Goal: Information Seeking & Learning: Learn about a topic

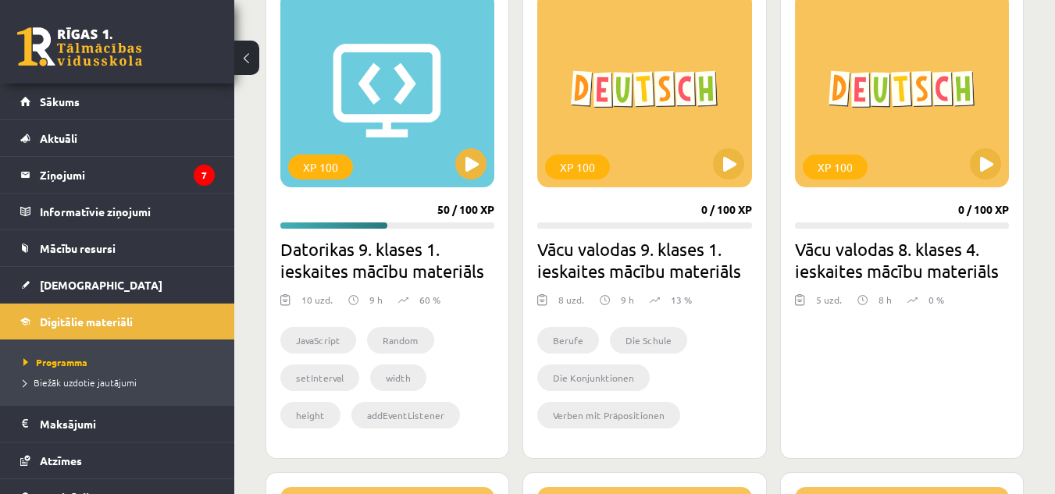
scroll to position [469, 0]
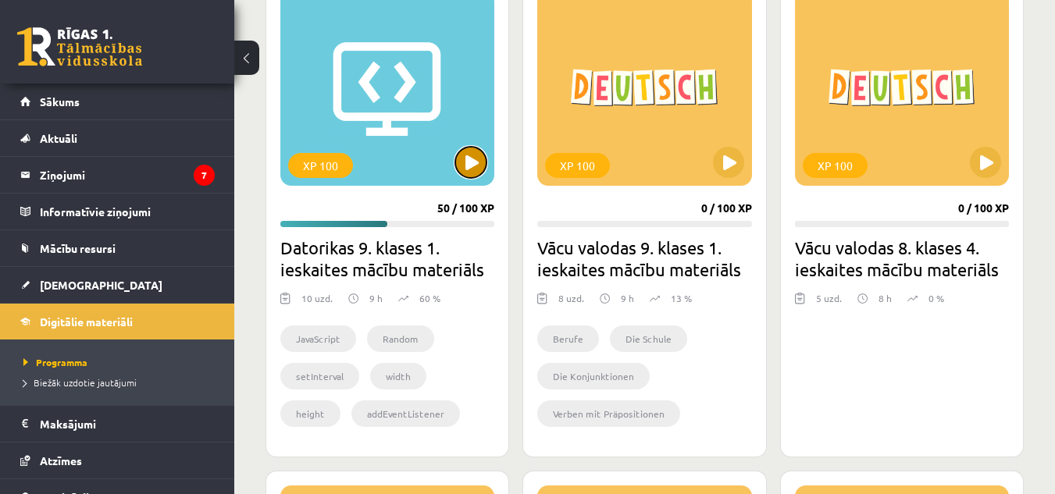
click at [472, 163] on button at bounding box center [470, 162] width 31 height 31
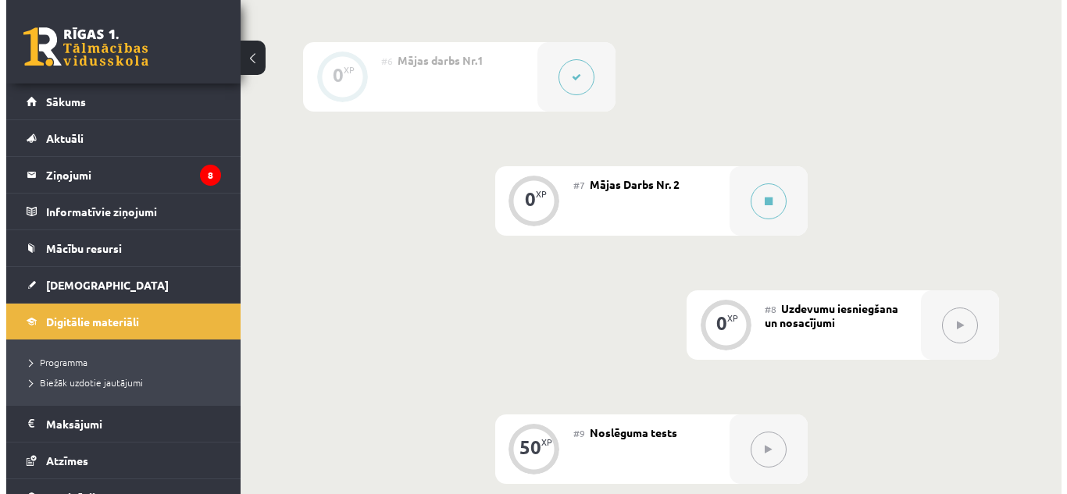
scroll to position [1053, 0]
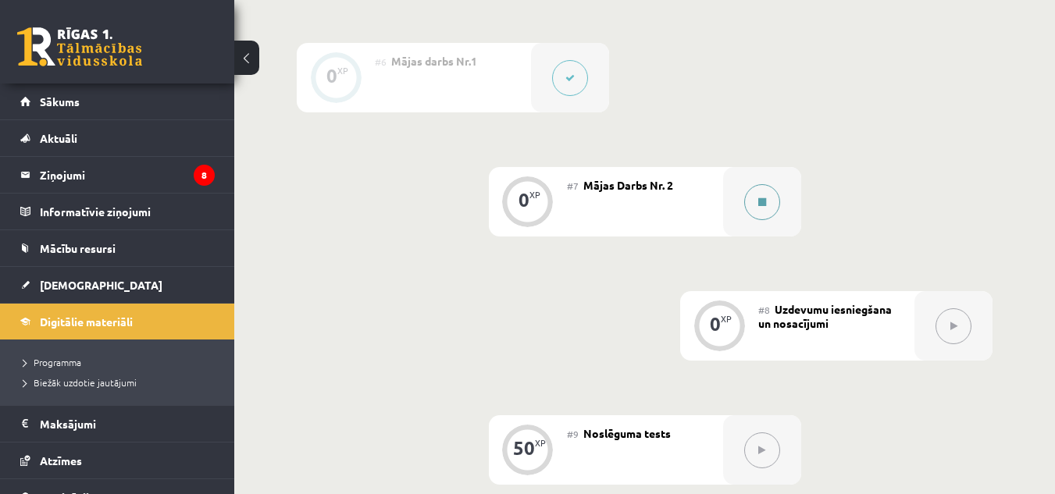
click at [757, 186] on button at bounding box center [762, 202] width 36 height 36
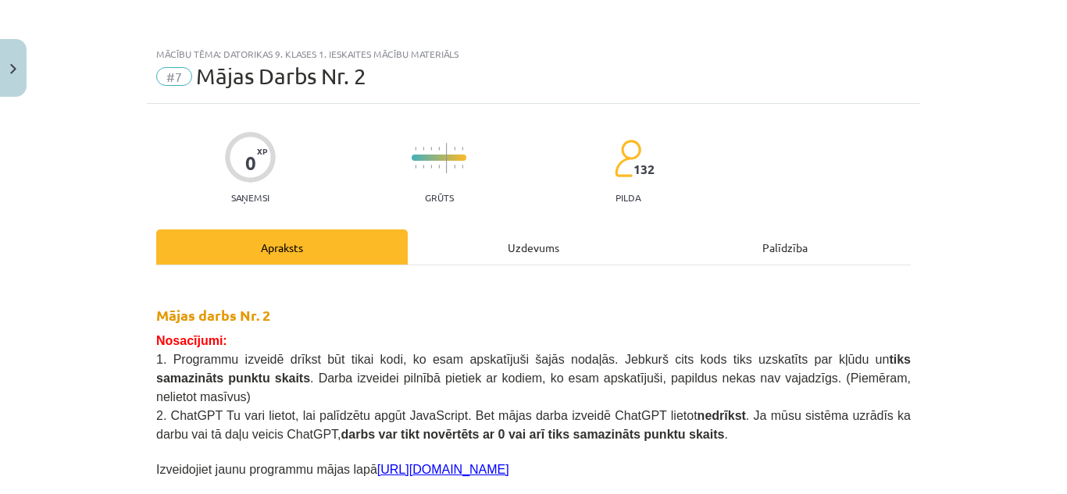
click at [600, 253] on div "Uzdevums" at bounding box center [533, 247] width 251 height 35
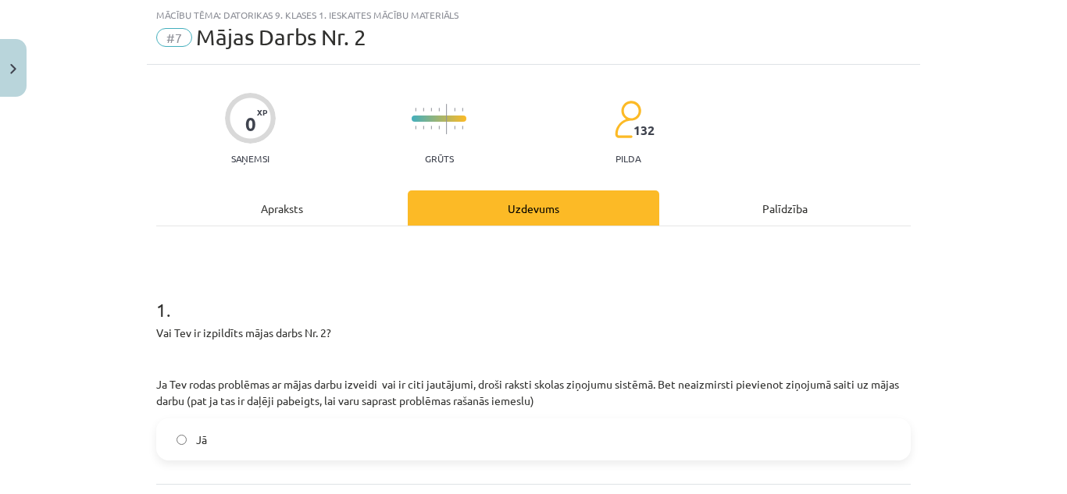
scroll to position [187, 0]
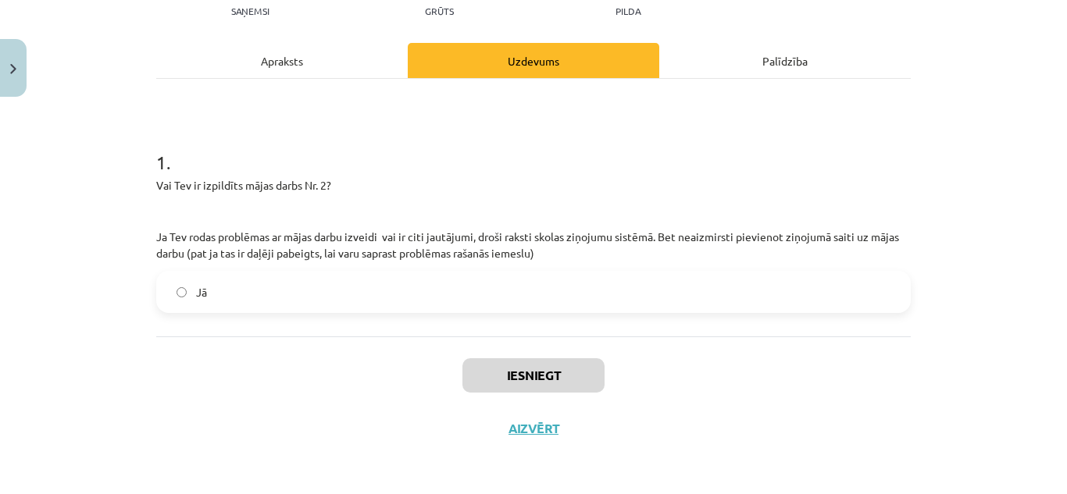
click at [442, 301] on label "Jā" at bounding box center [533, 292] width 751 height 39
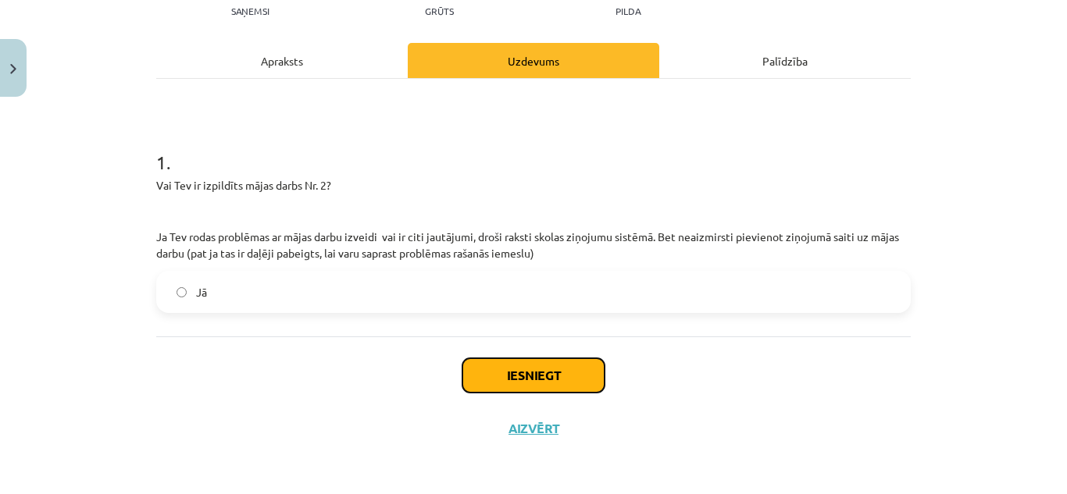
click at [543, 373] on button "Iesniegt" at bounding box center [533, 375] width 142 height 34
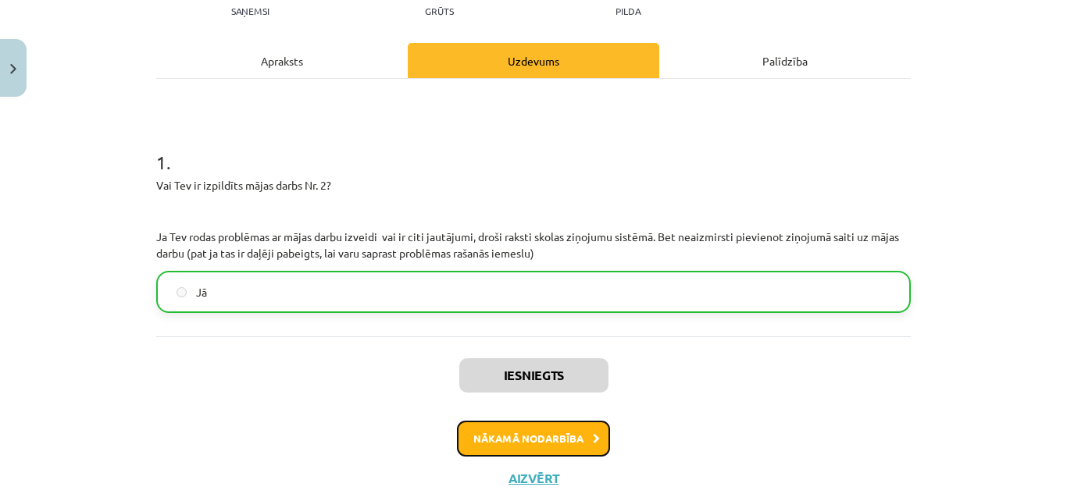
click at [569, 433] on button "Nākamā nodarbība" at bounding box center [533, 439] width 153 height 36
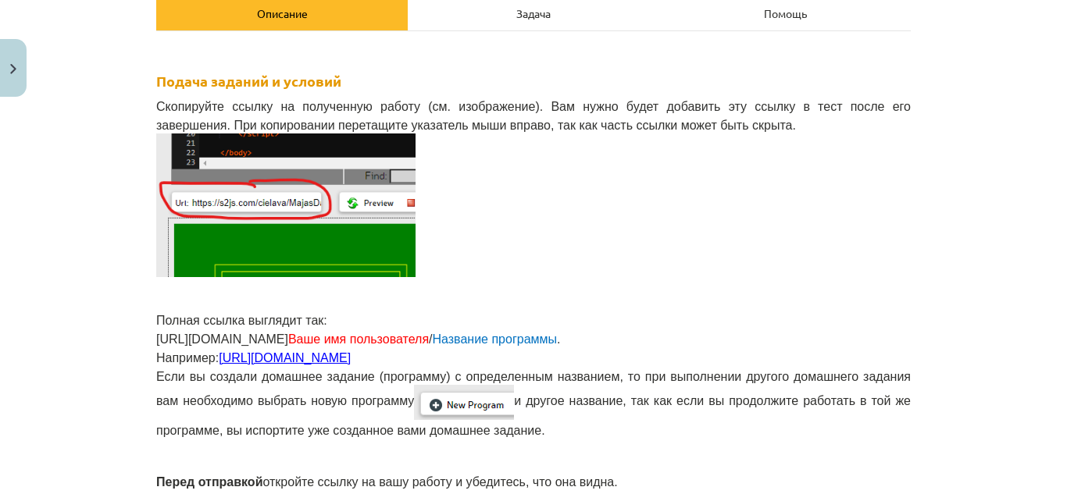
scroll to position [1073, 0]
click at [625, 167] on p at bounding box center [533, 206] width 754 height 144
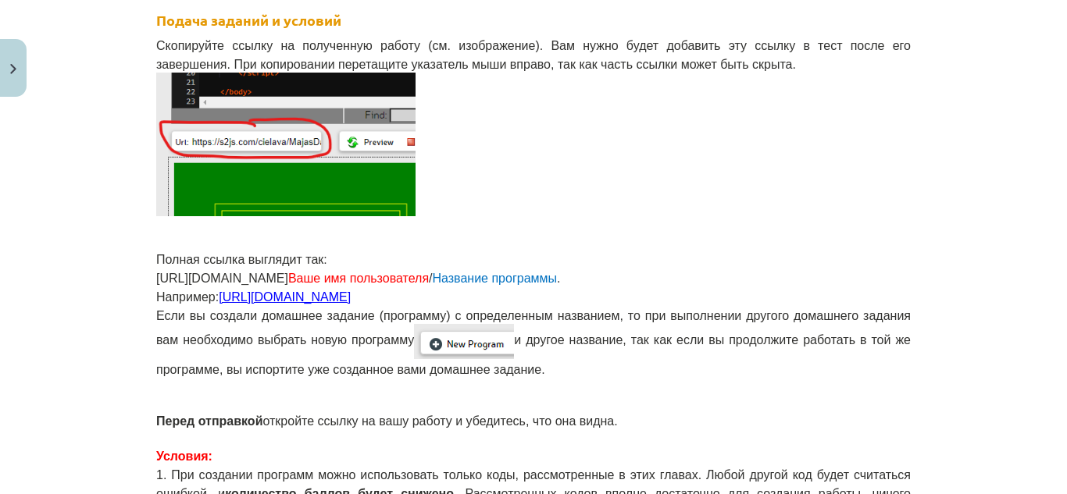
scroll to position [297, 0]
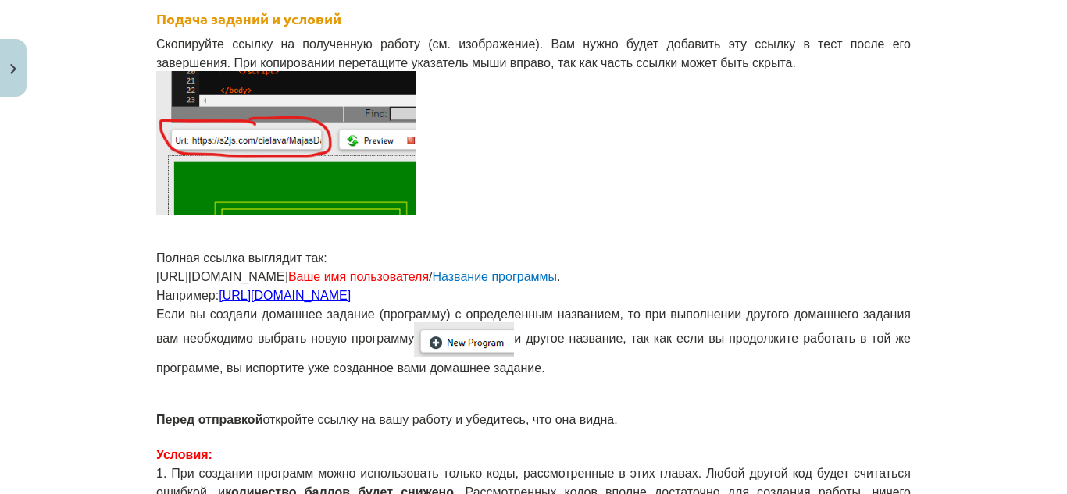
click at [351, 292] on font "https://s2js.com/saule11/majasdarbs81" at bounding box center [285, 295] width 132 height 13
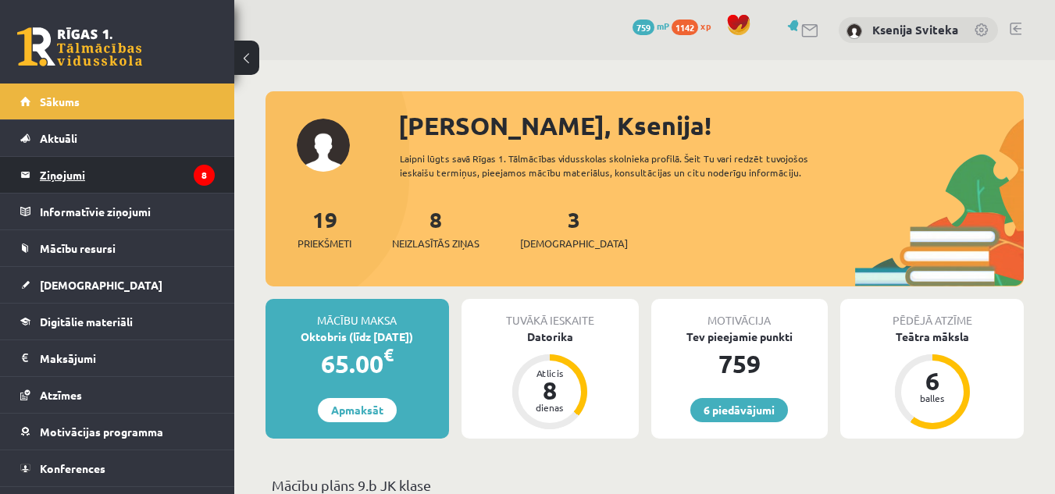
click at [172, 172] on legend "Ziņojumi 8" at bounding box center [127, 175] width 175 height 36
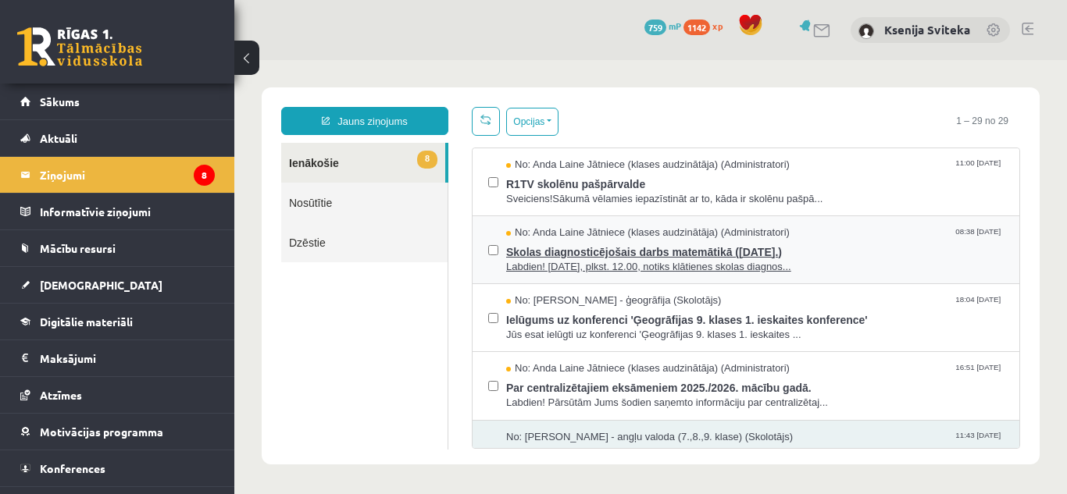
click at [664, 227] on span "No: Anda Laine Jātniece (klases audzinātāja) (Administratori)" at bounding box center [647, 233] width 283 height 15
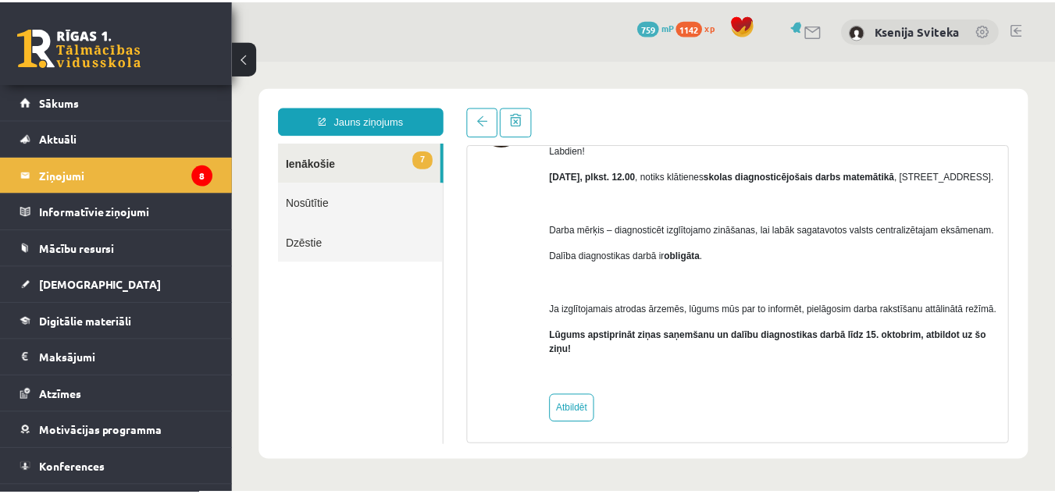
scroll to position [148, 0]
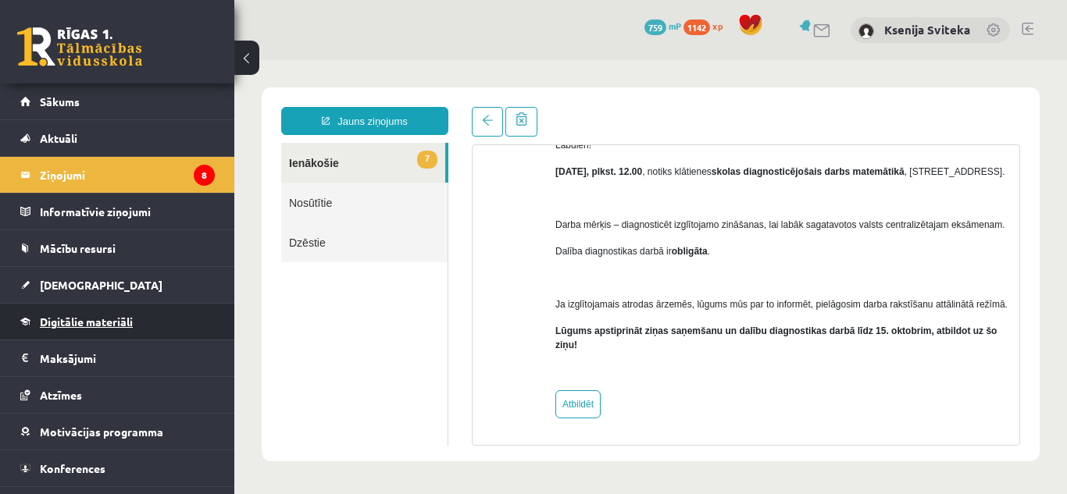
click at [146, 321] on link "Digitālie materiāli" at bounding box center [117, 322] width 194 height 36
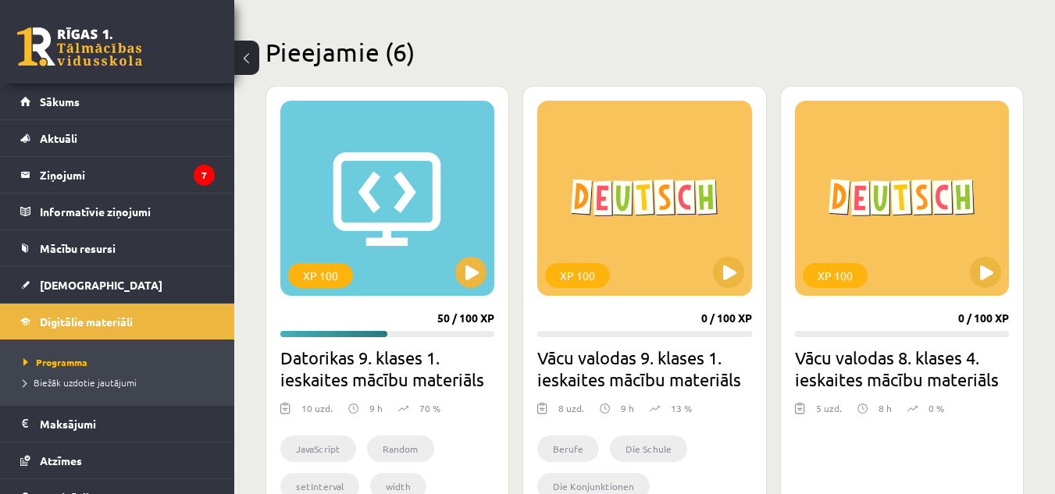
scroll to position [356, 0]
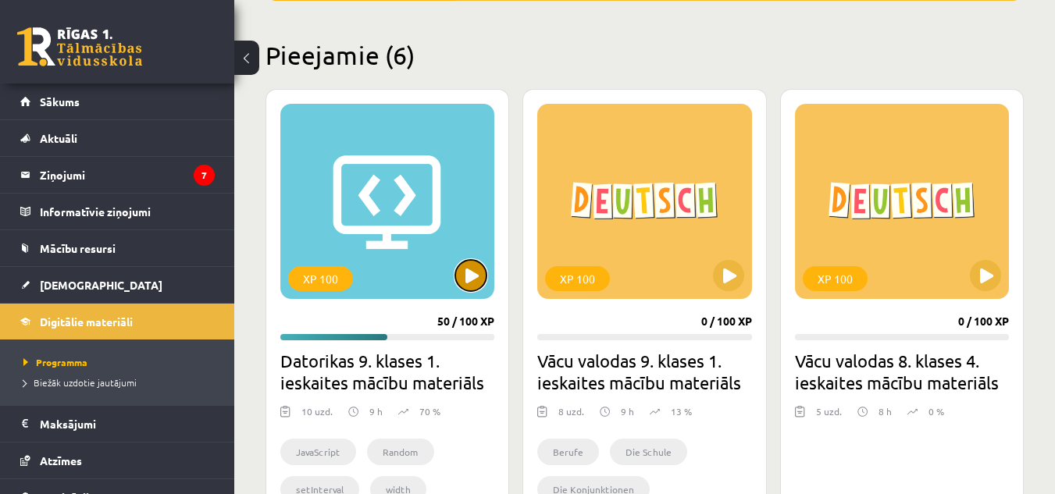
click at [478, 286] on button at bounding box center [470, 275] width 31 height 31
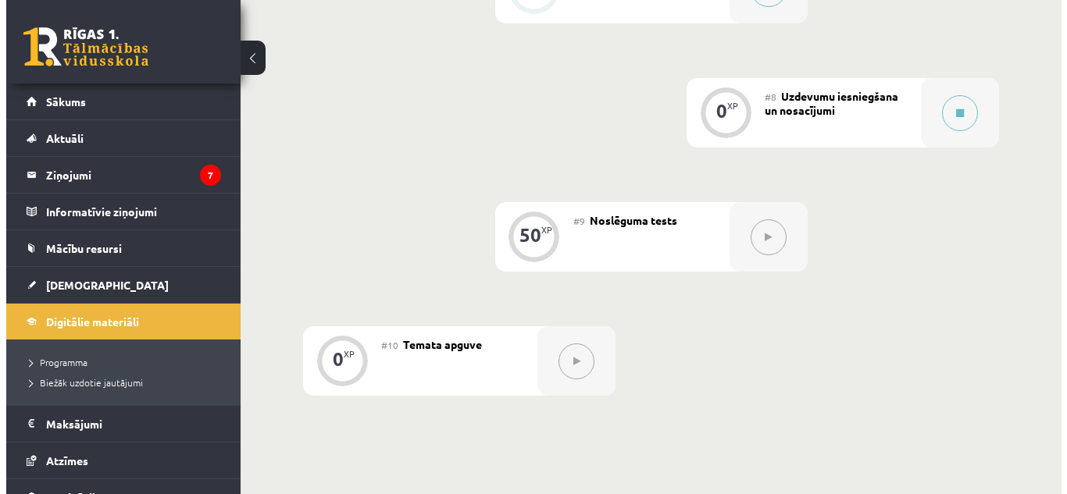
scroll to position [1266, 0]
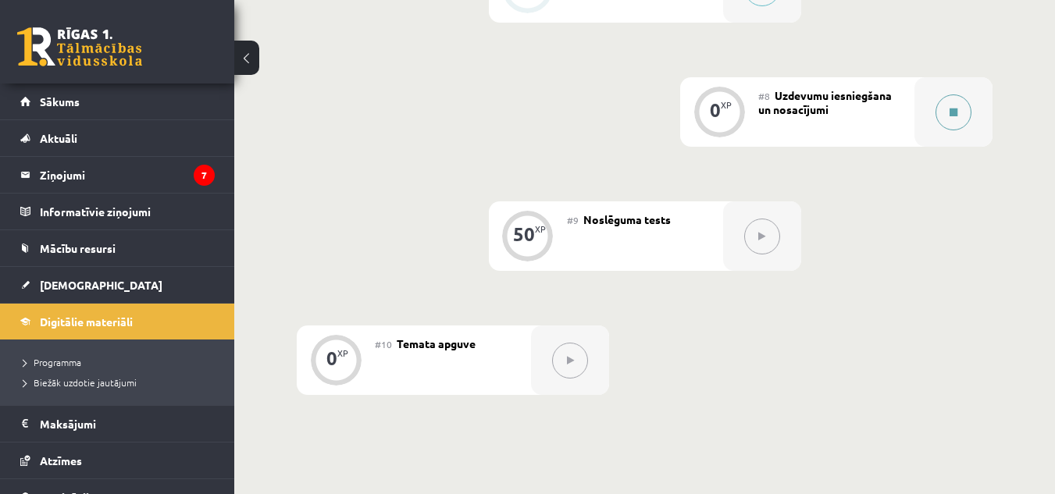
click at [946, 110] on button at bounding box center [953, 112] width 36 height 36
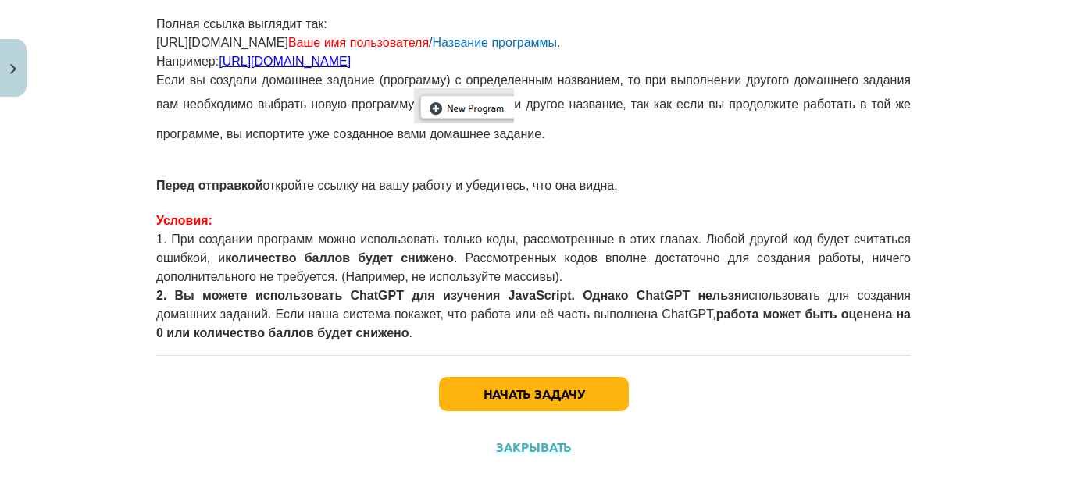
scroll to position [0, 0]
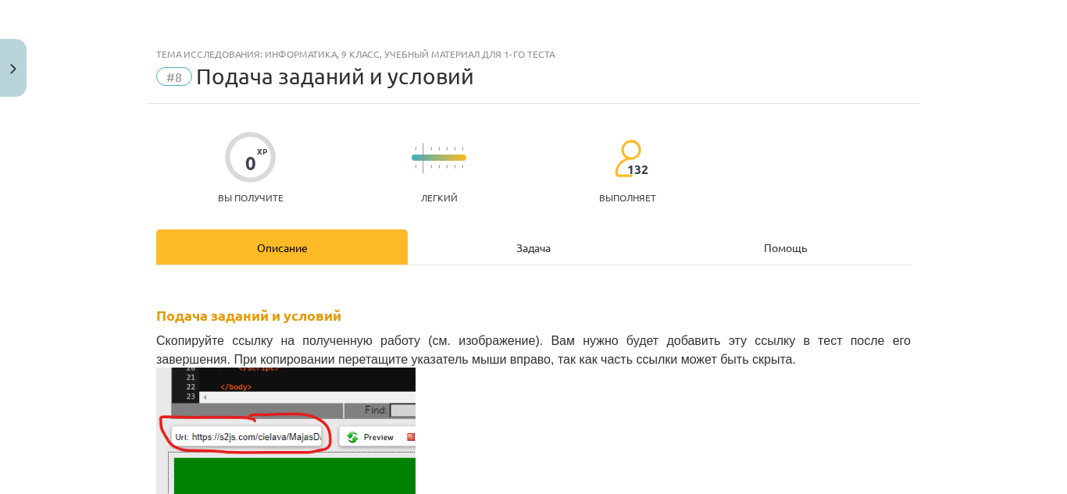
click at [500, 232] on div "Задача" at bounding box center [533, 247] width 251 height 35
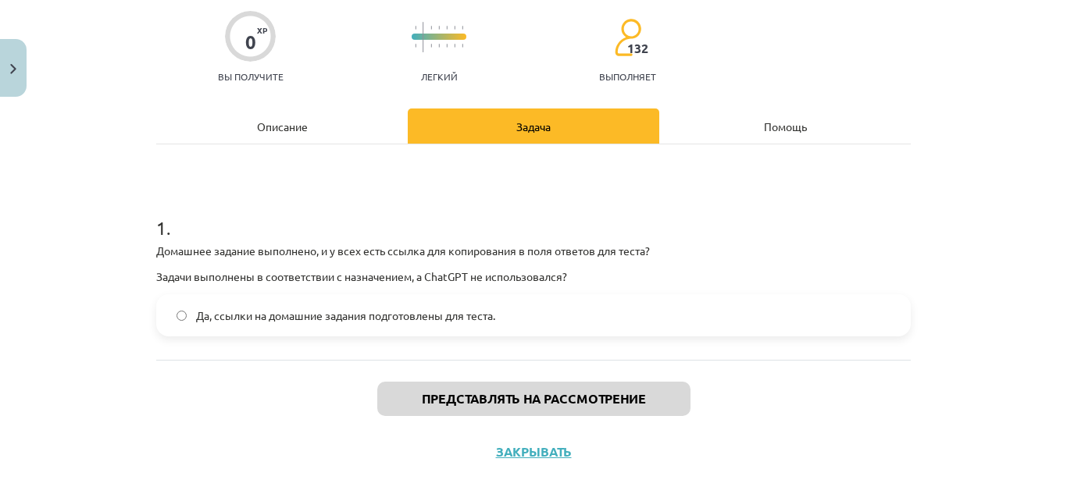
scroll to position [123, 0]
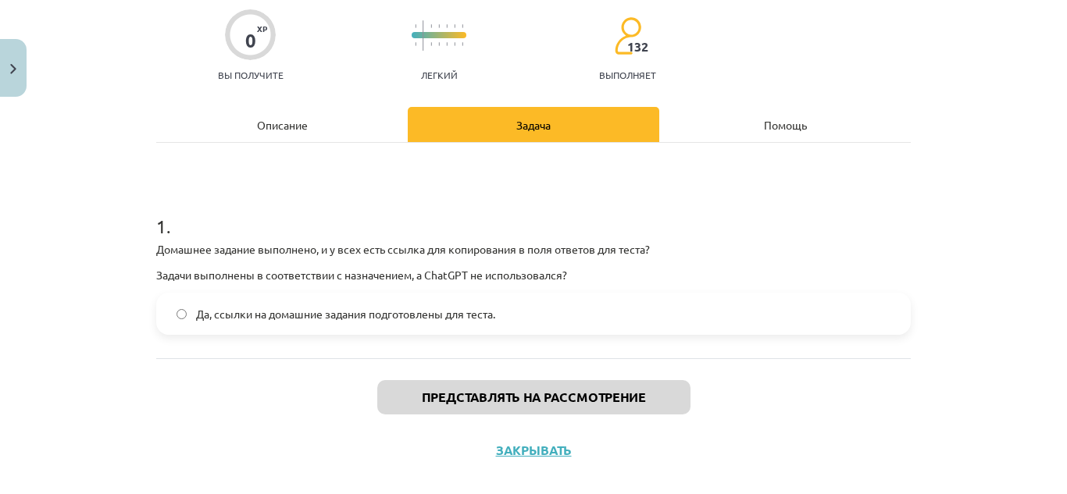
click at [261, 131] on div "Описание" at bounding box center [281, 124] width 251 height 35
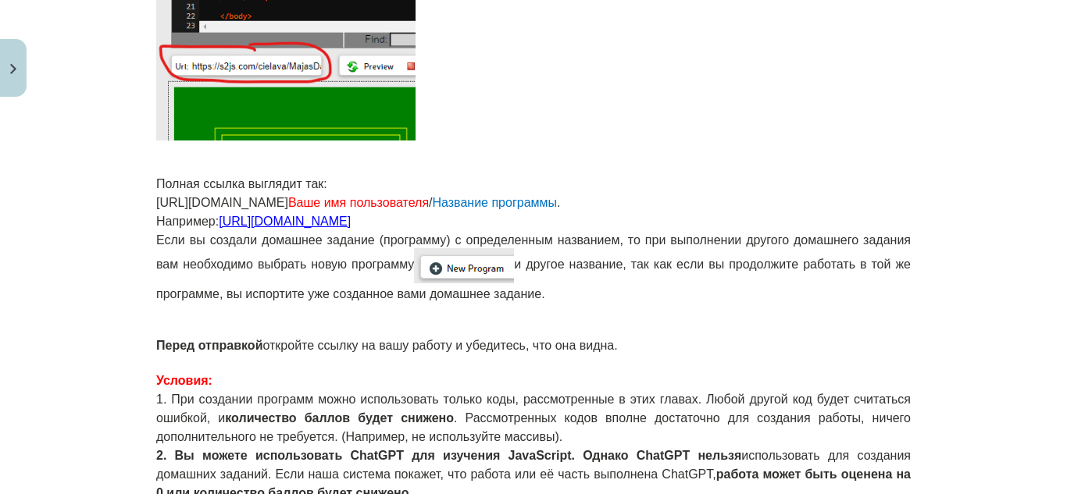
scroll to position [372, 0]
click at [643, 332] on p at bounding box center [533, 326] width 754 height 16
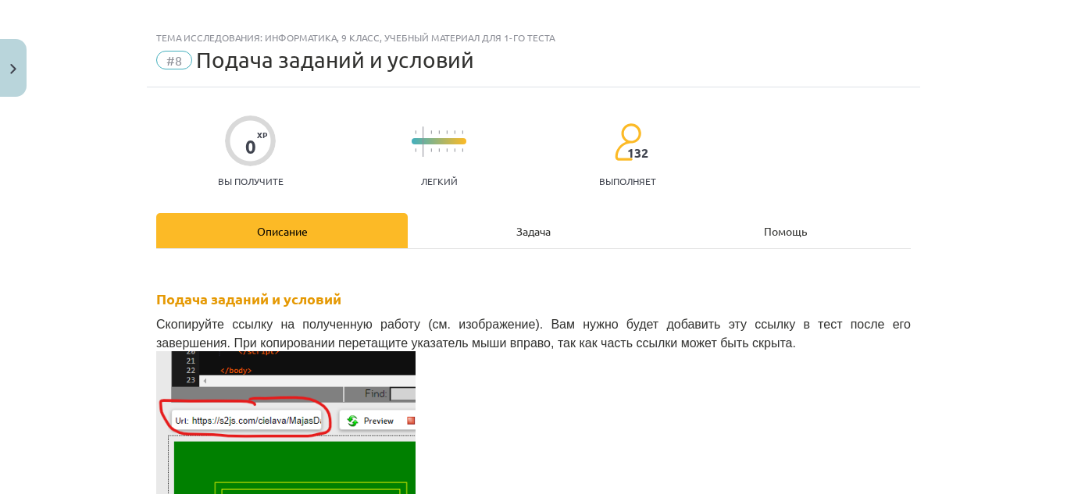
scroll to position [0, 0]
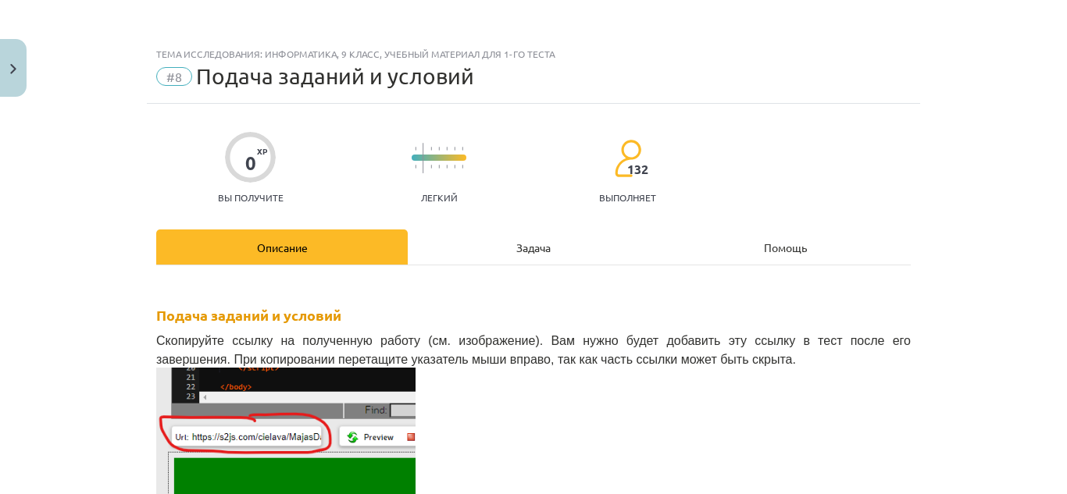
click at [577, 243] on div "Задача" at bounding box center [533, 247] width 251 height 35
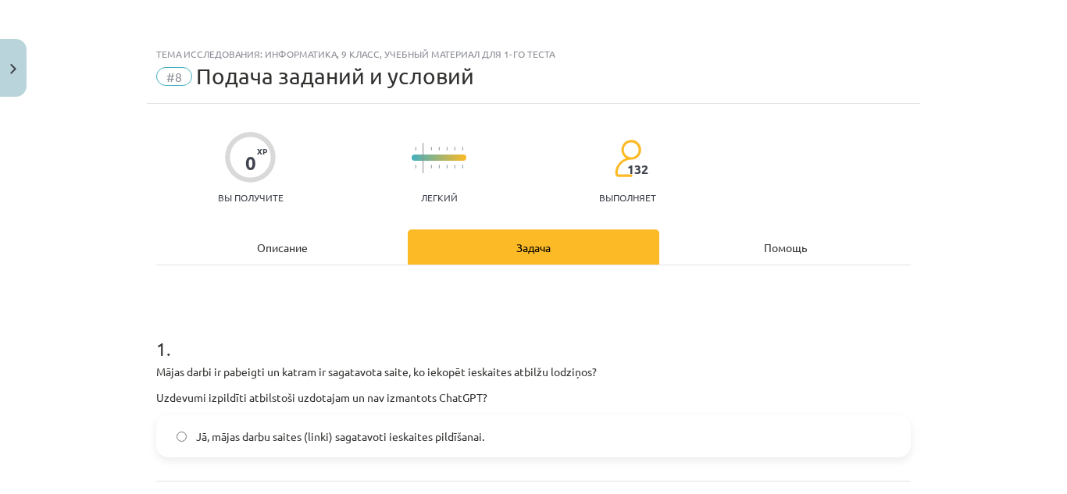
scroll to position [39, 0]
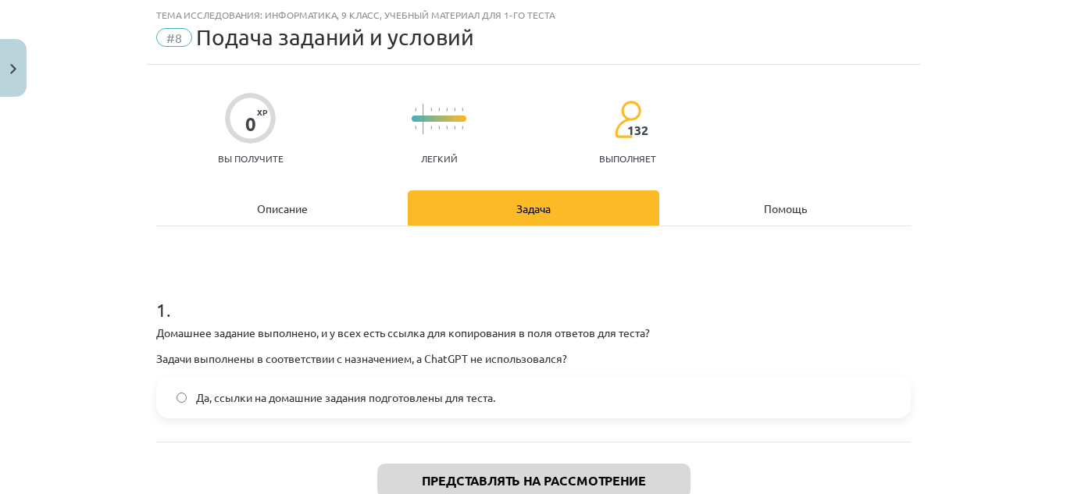
click at [450, 388] on label "Да, ссылки на домашние задания подготовлены для теста." at bounding box center [533, 397] width 751 height 39
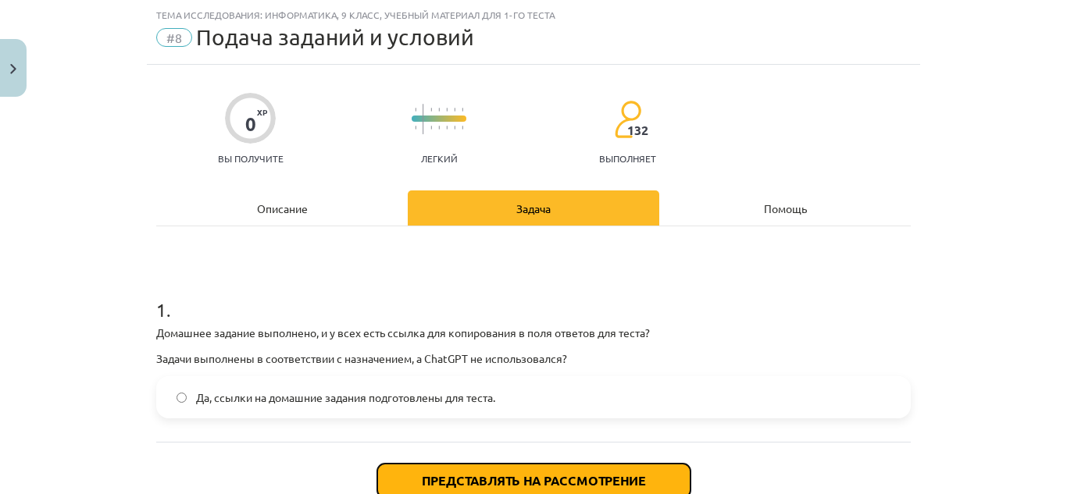
click at [547, 480] on font "Представлять на рассмотрение" at bounding box center [534, 480] width 224 height 16
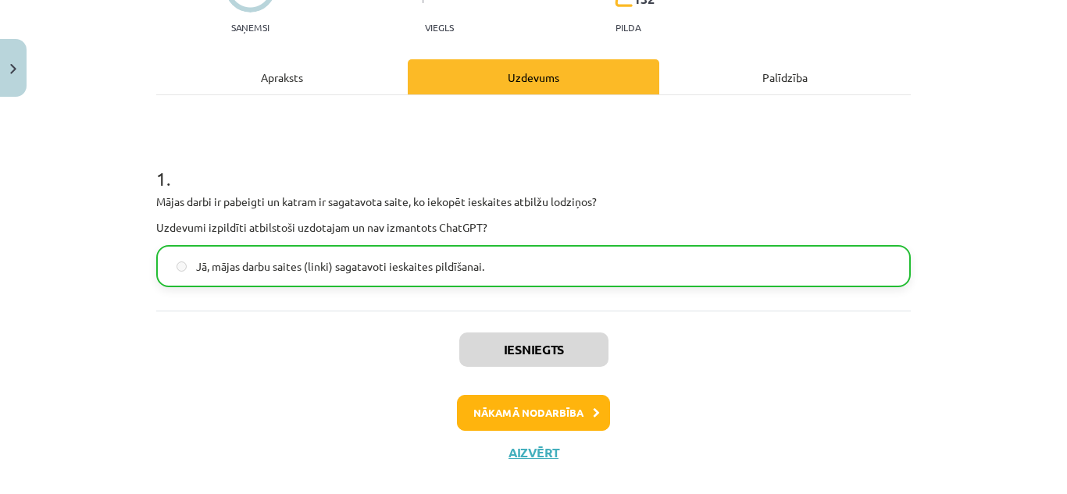
scroll to position [173, 0]
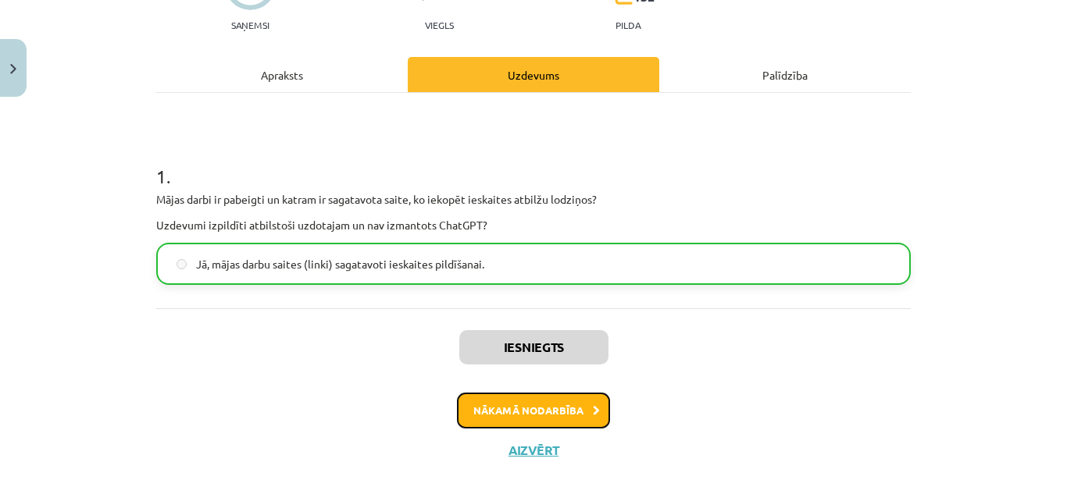
click at [547, 410] on button "Nākamā nodarbība" at bounding box center [533, 411] width 153 height 36
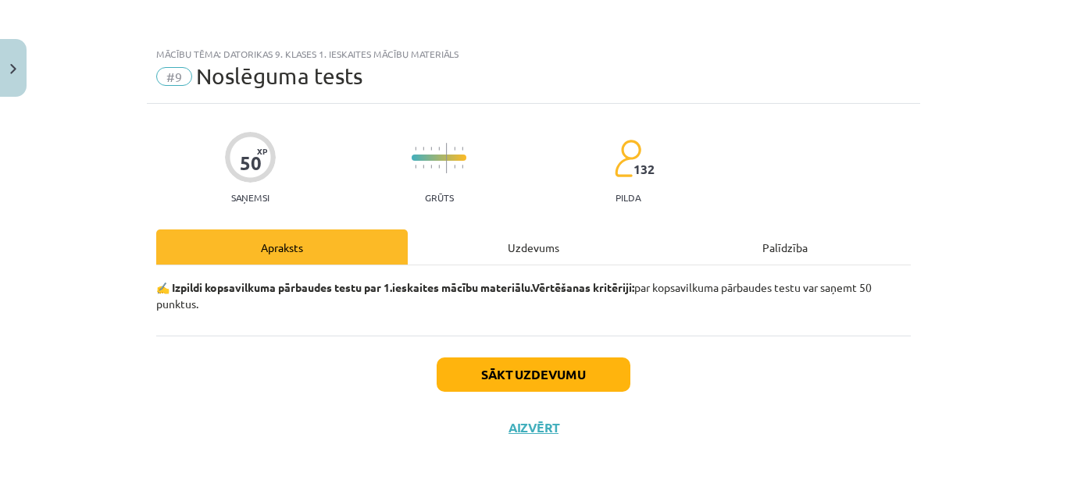
scroll to position [0, 0]
click at [522, 248] on div "Uzdevums" at bounding box center [533, 247] width 251 height 35
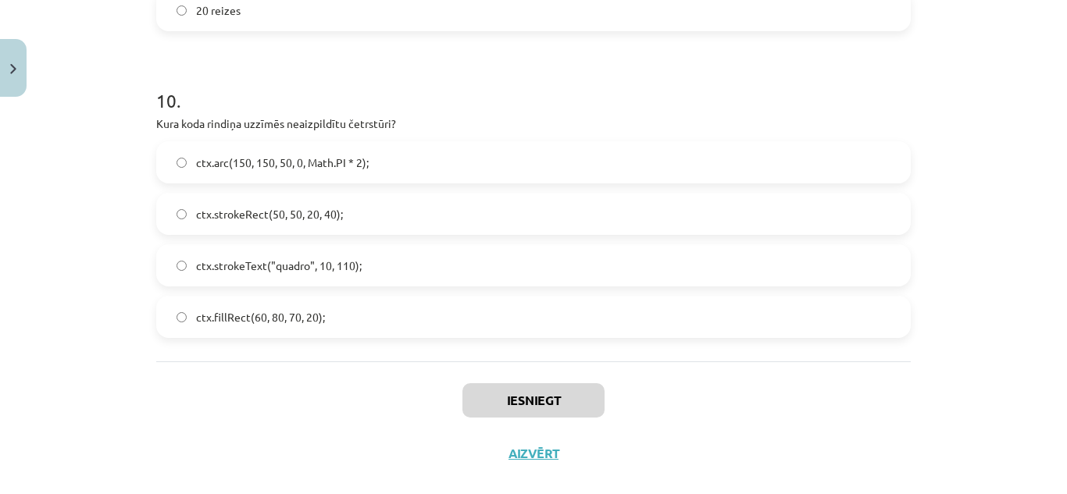
scroll to position [3103, 0]
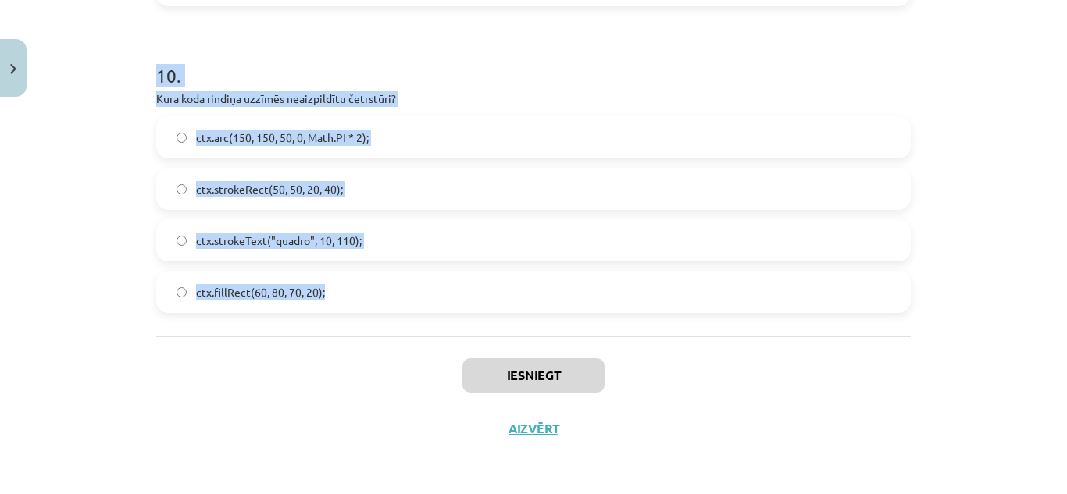
drag, startPoint x: 145, startPoint y: 334, endPoint x: 377, endPoint y: 287, distance: 236.6
copy form "1 . Ko dara funkcija Math.floor()? Noapaļo skaitli uz augšu. Atmet skaitļa vese…"
click at [329, 46] on h1 "10 ." at bounding box center [533, 61] width 754 height 48
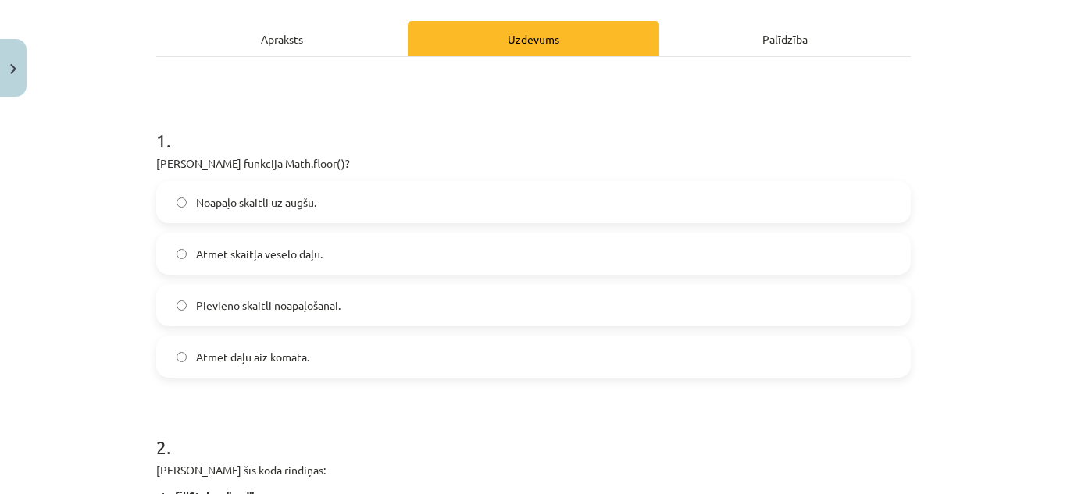
scroll to position [214, 0]
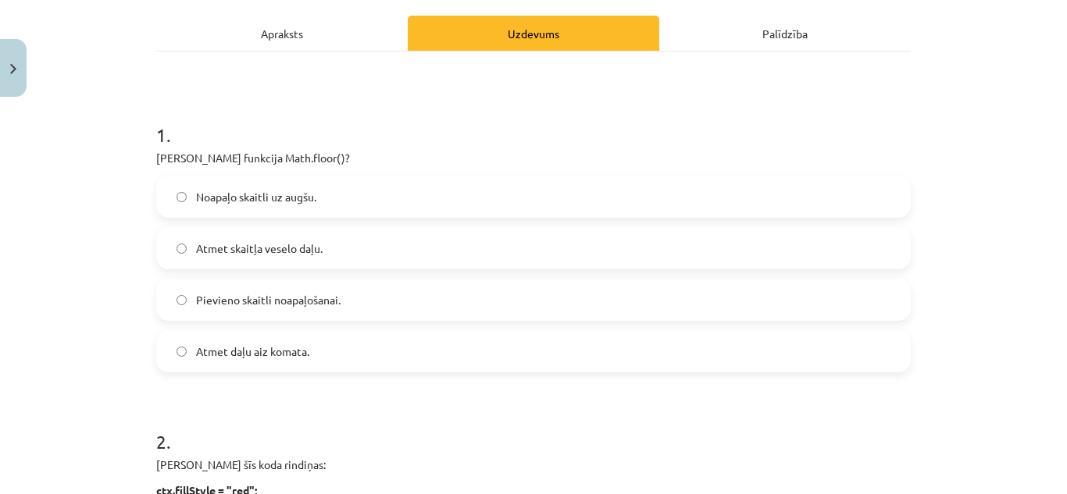
click at [263, 237] on label "Atmet skaitļa veselo daļu." at bounding box center [533, 248] width 751 height 39
click at [325, 363] on label "Atmet daļu aiz komata." at bounding box center [533, 351] width 751 height 39
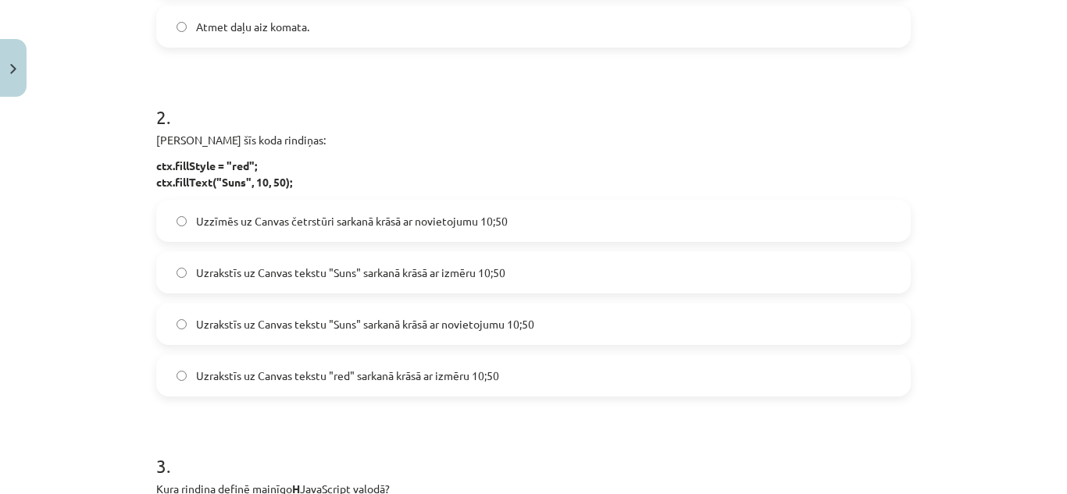
scroll to position [540, 0]
click at [478, 308] on label "Uzrakstīs uz Canvas tekstu "Suns" sarkanā krāsā ar novietojumu 10;50" at bounding box center [533, 323] width 751 height 39
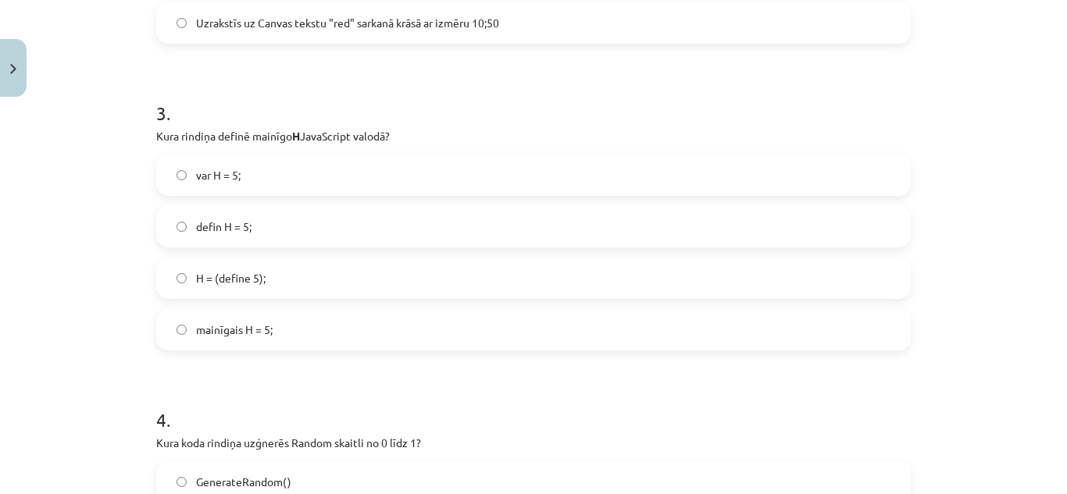
scroll to position [892, 0]
click at [257, 161] on label "var H = 5;" at bounding box center [533, 174] width 751 height 39
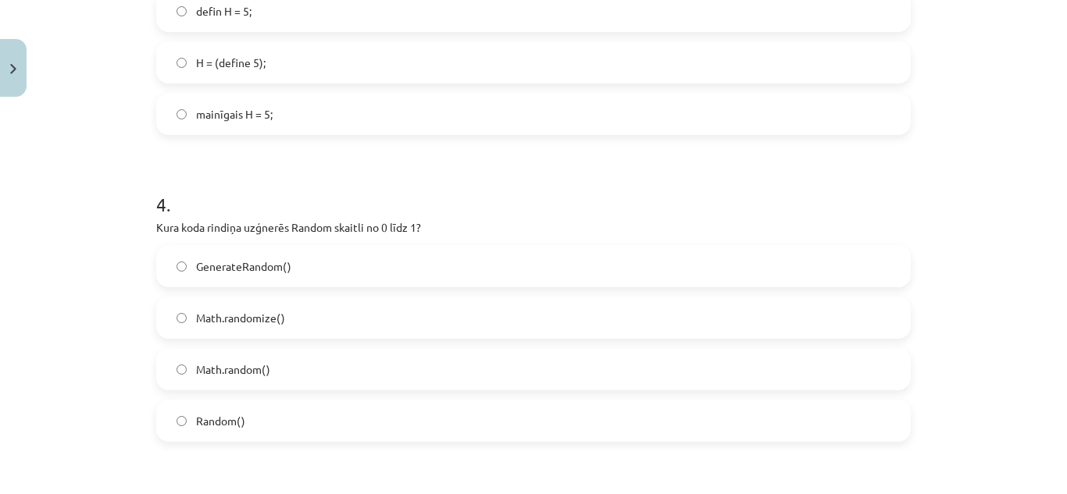
scroll to position [1156, 0]
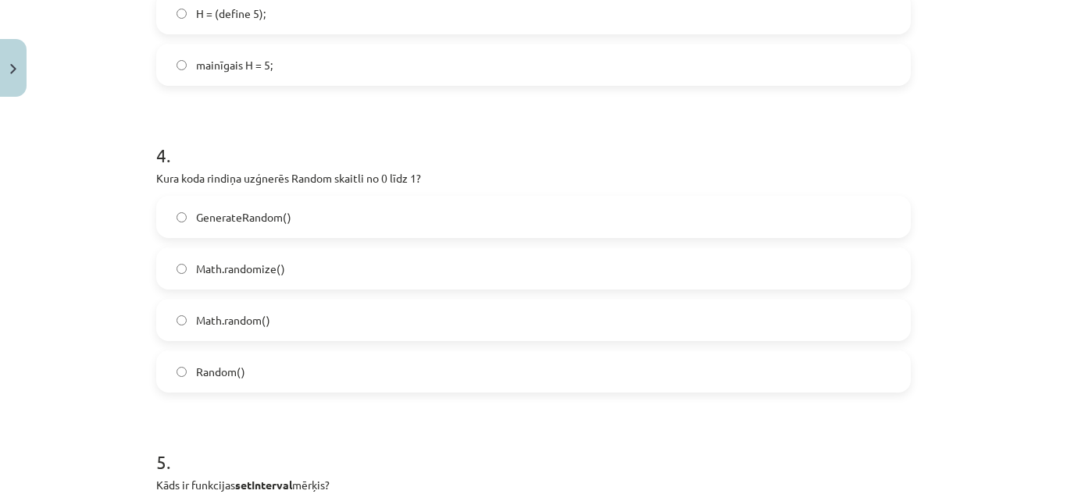
click at [308, 312] on label "Math.random()" at bounding box center [533, 320] width 751 height 39
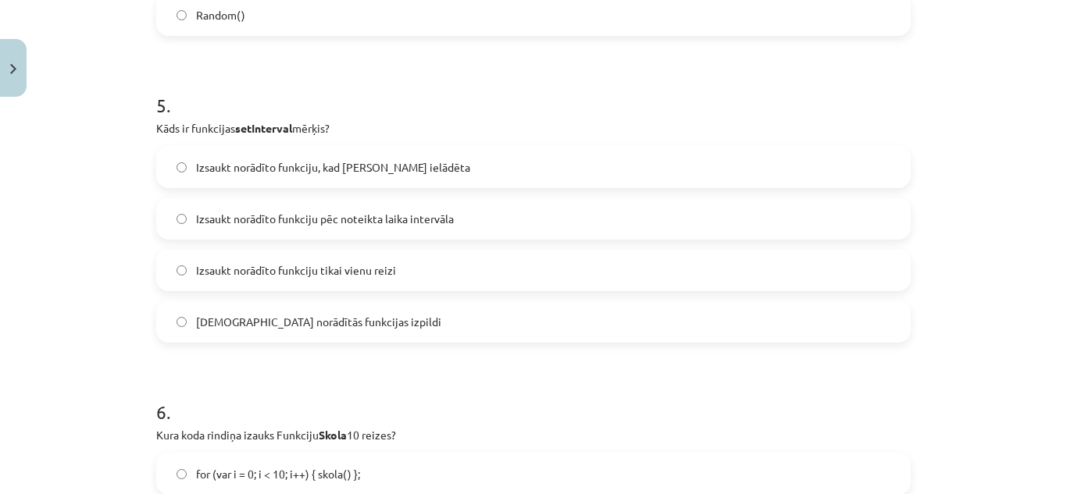
scroll to position [1528, 0]
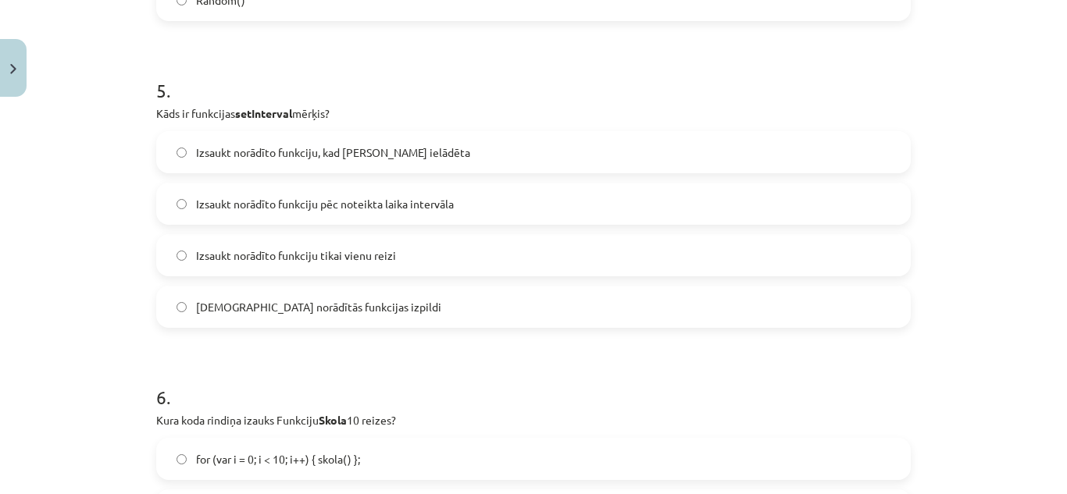
click at [436, 201] on span "Izsaukt norādīto funkciju pēc noteikta laika intervāla" at bounding box center [325, 204] width 258 height 16
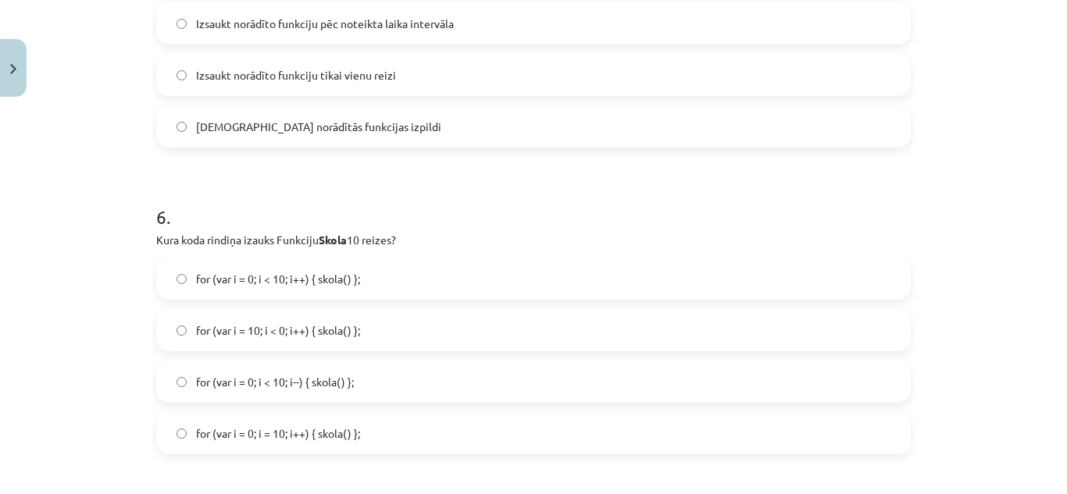
scroll to position [1711, 0]
click at [315, 280] on span "for (var i = 0; i < 10; i++) { skola() };" at bounding box center [278, 277] width 164 height 16
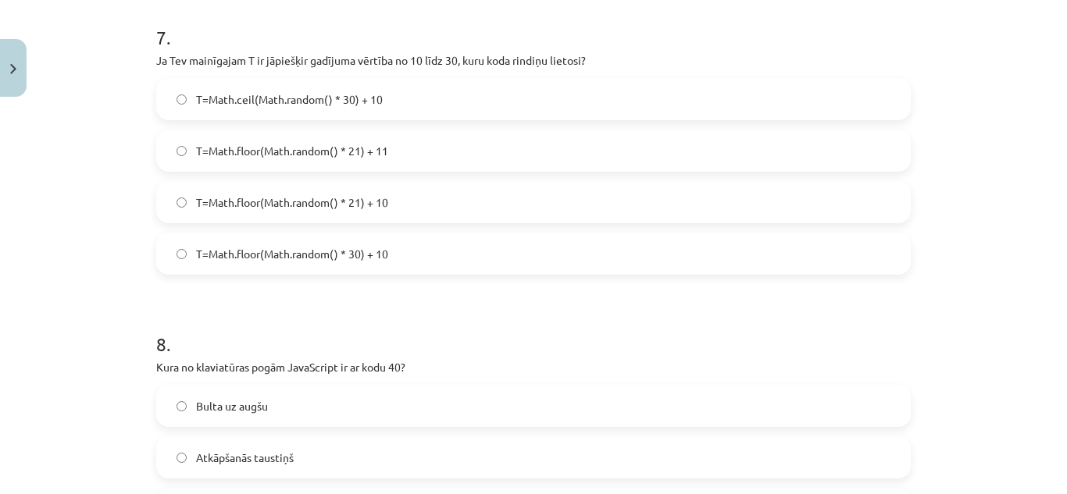
scroll to position [2196, 0]
click at [376, 183] on label "T=Math.floor(Math.random() * 21) + 10" at bounding box center [533, 200] width 751 height 39
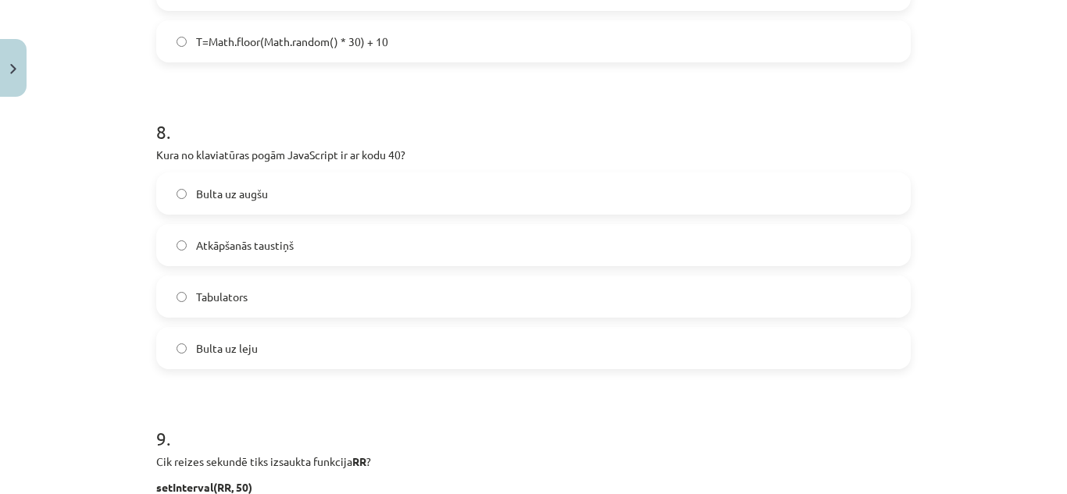
scroll to position [2408, 0]
click at [248, 343] on span "Bulta uz leju" at bounding box center [227, 348] width 62 height 16
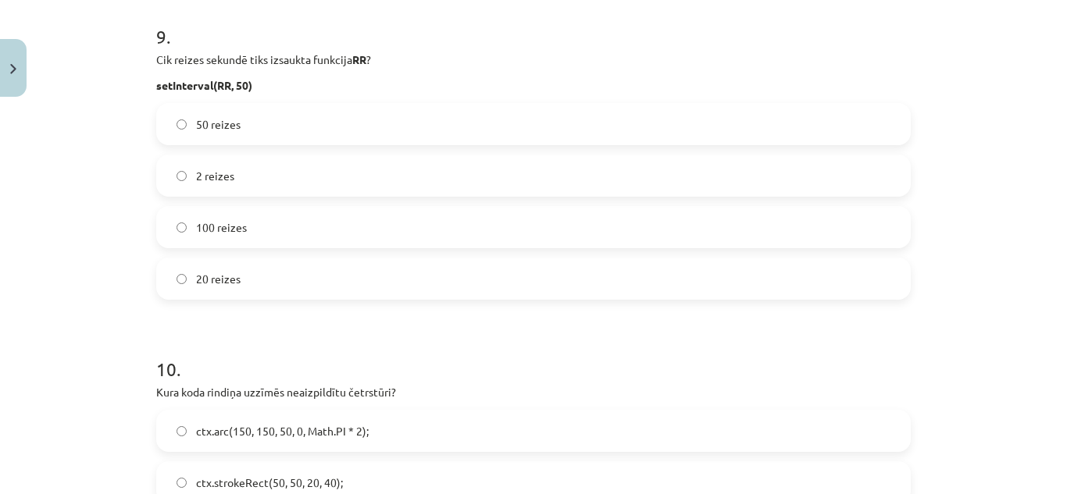
scroll to position [2810, 0]
click at [298, 276] on label "20 reizes" at bounding box center [533, 277] width 751 height 39
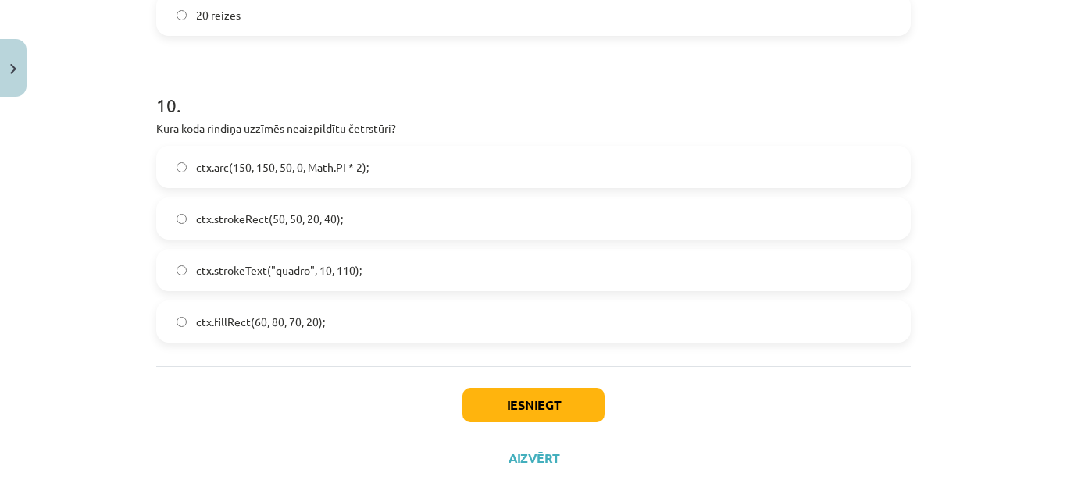
scroll to position [3089, 0]
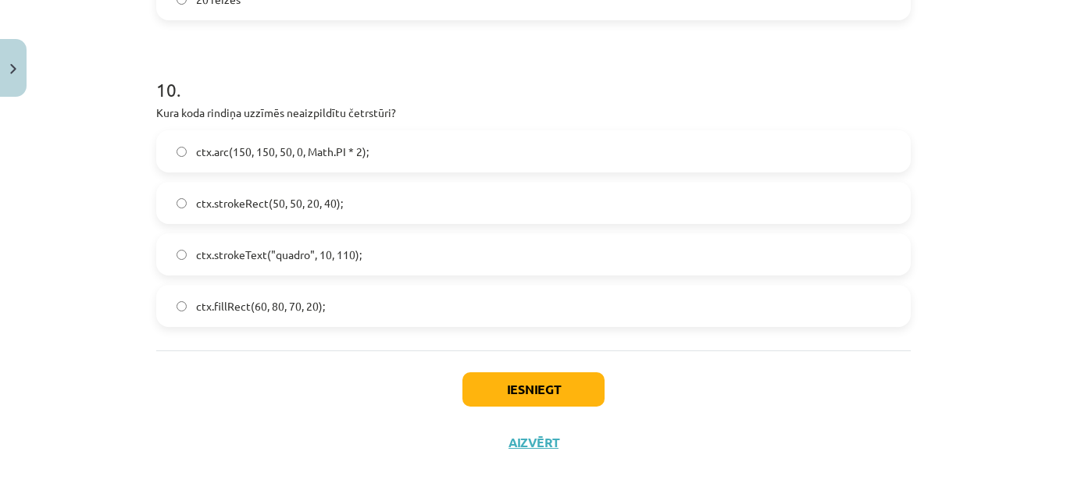
click at [369, 205] on label "ctx.strokeRect(50, 50, 20, 40);" at bounding box center [533, 202] width 751 height 39
click at [546, 387] on button "Iesniegt" at bounding box center [533, 389] width 142 height 34
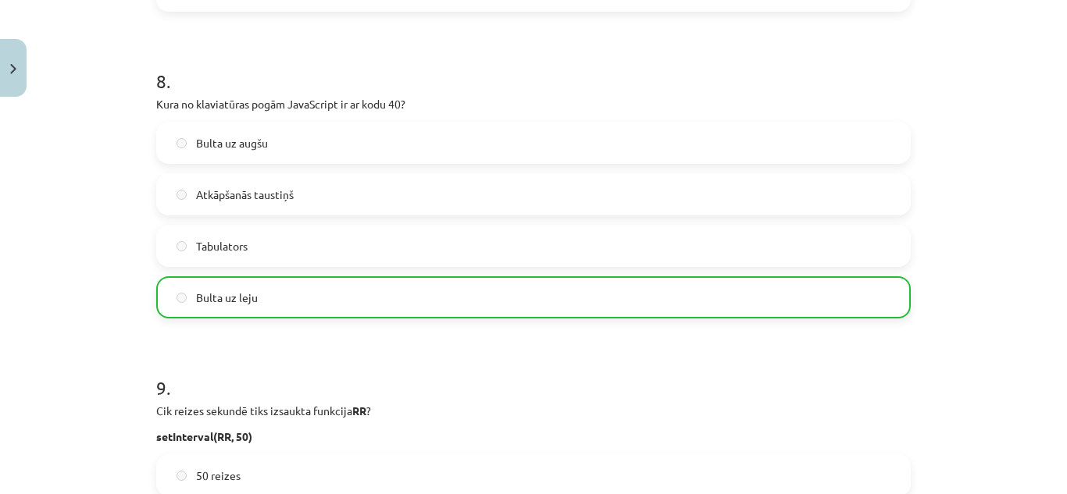
scroll to position [3153, 0]
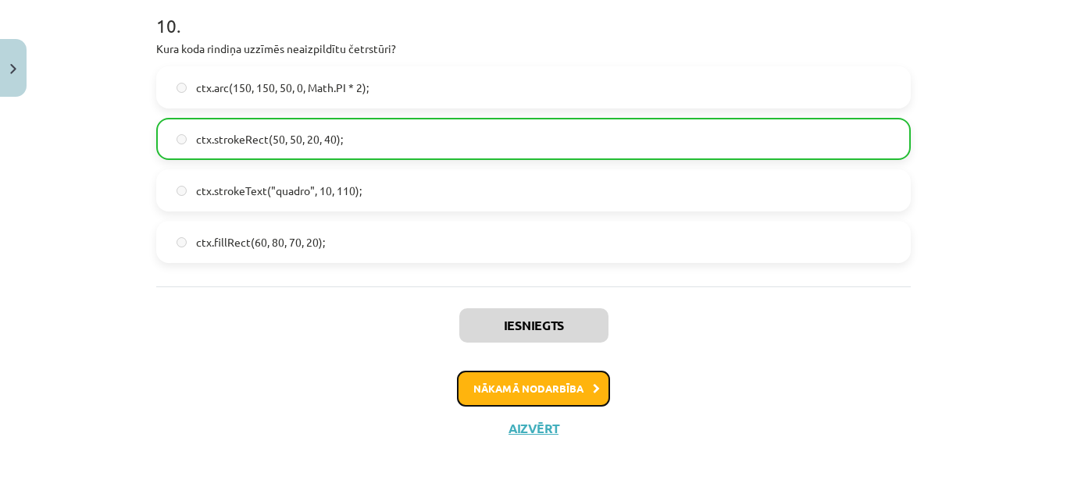
click at [581, 383] on button "Nākamā nodarbība" at bounding box center [533, 389] width 153 height 36
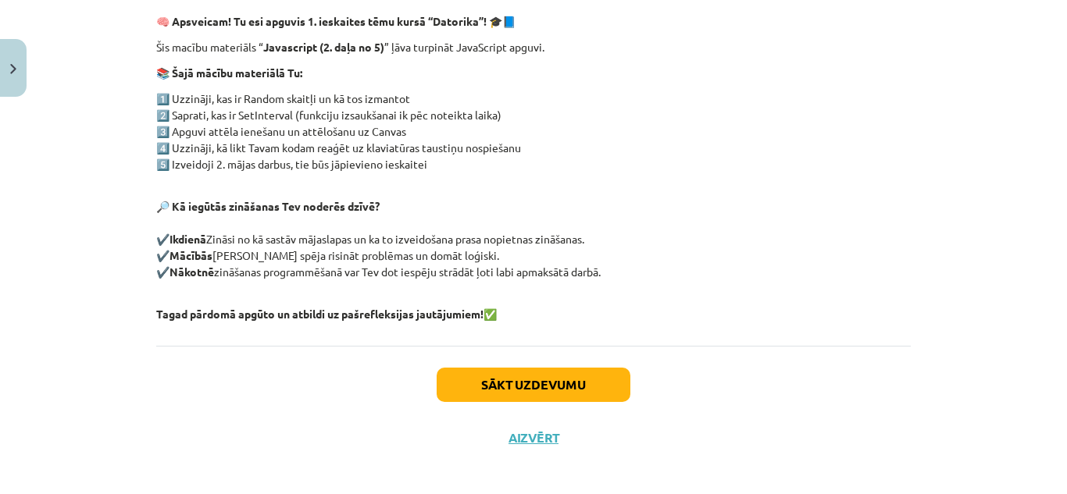
scroll to position [87, 0]
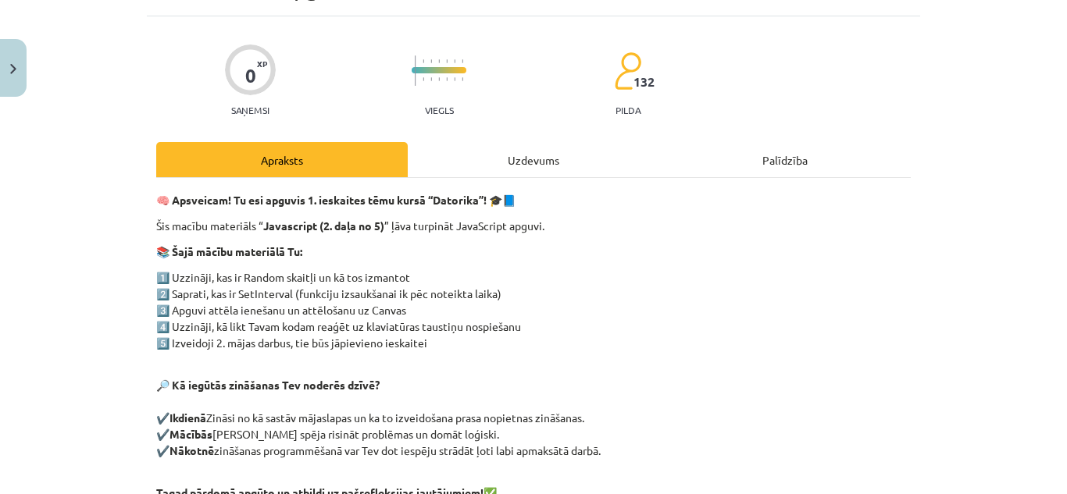
click at [551, 165] on div "Uzdevums" at bounding box center [533, 159] width 251 height 35
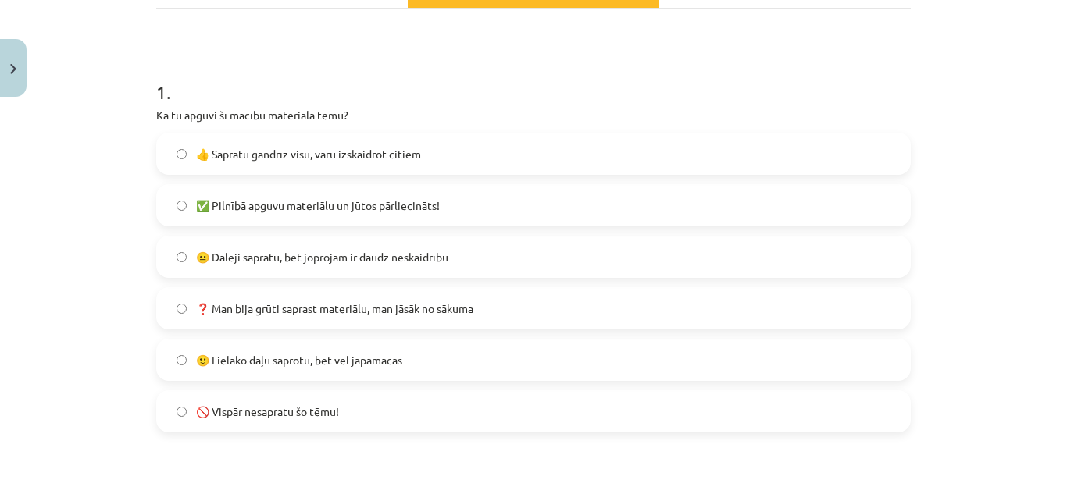
scroll to position [281, 0]
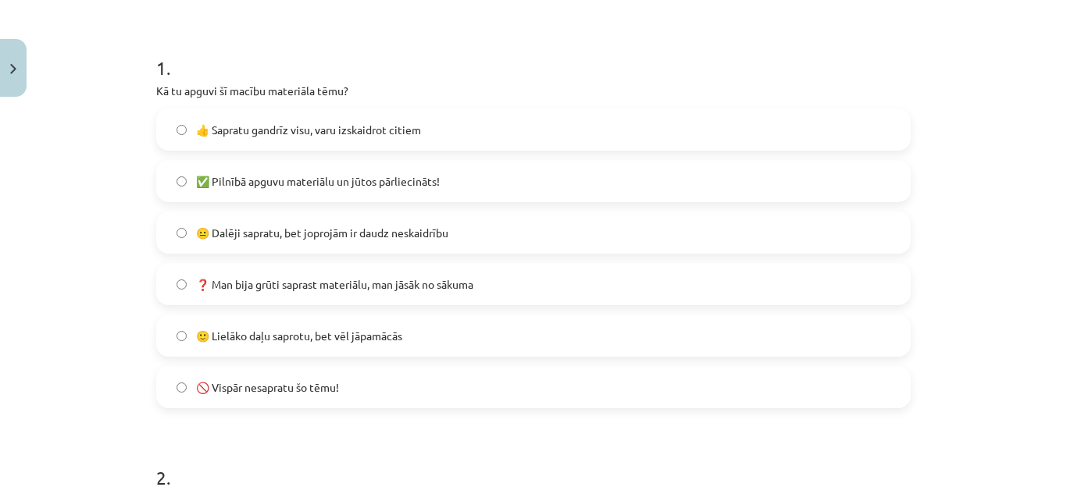
click at [426, 169] on label "✅ Pilnībā apguvu materiālu un jūtos pārliecināts!" at bounding box center [533, 181] width 751 height 39
click at [415, 334] on label "🙂 Lielāko daļu saprotu, bet vēl jāpamācās" at bounding box center [533, 335] width 751 height 39
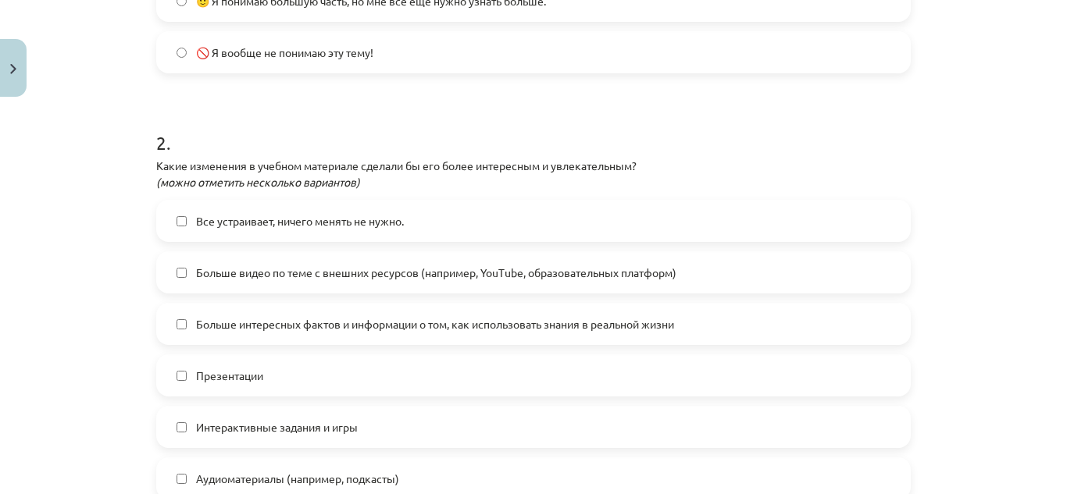
scroll to position [1287, 0]
click at [648, 80] on form "1 . Как вы узнали тему этого учебного материала? 👍 Я почти всё понял, могу объя…" at bounding box center [533, 297] width 754 height 1205
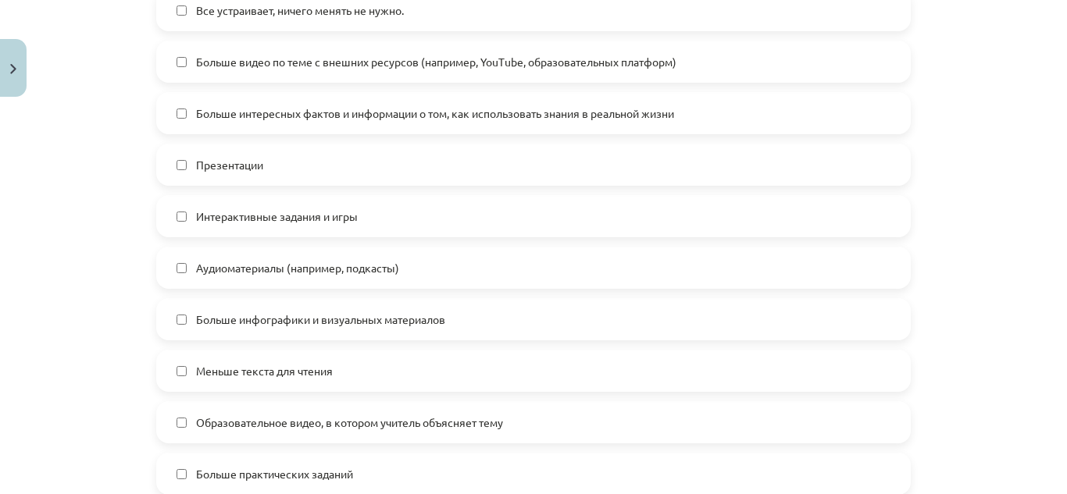
scroll to position [828, 0]
click at [383, 154] on label "Презентации" at bounding box center [533, 163] width 751 height 39
click at [343, 204] on label "Интерактивные задания и игры" at bounding box center [533, 214] width 751 height 39
click at [344, 254] on label "Аудиоматериалы (например, подкасты)" at bounding box center [533, 266] width 751 height 39
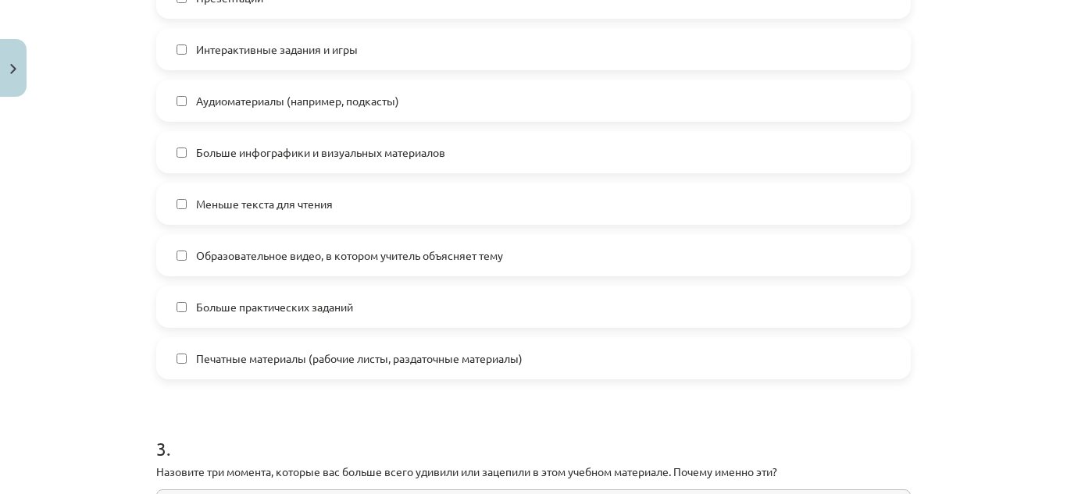
scroll to position [996, 0]
click at [380, 204] on label "Меньше текста для чтения" at bounding box center [533, 202] width 751 height 39
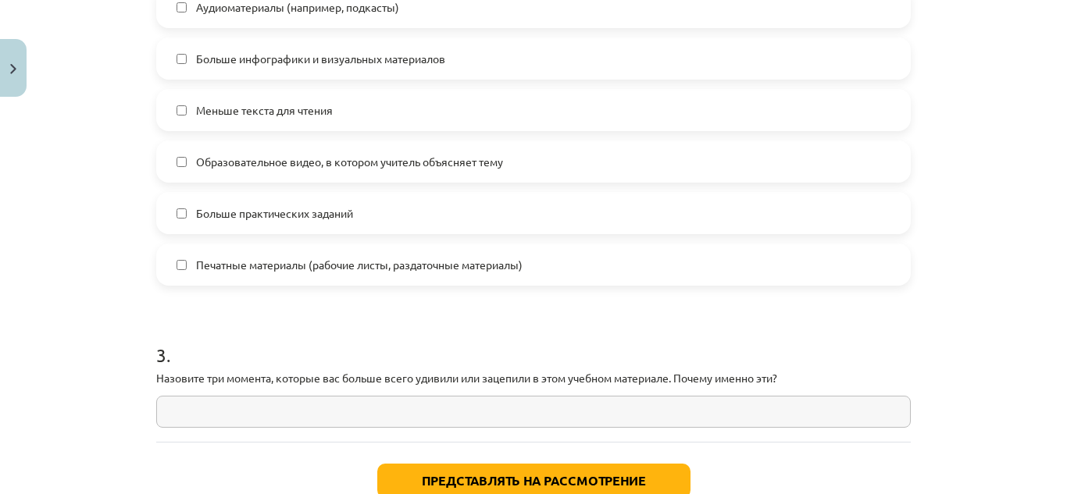
scroll to position [1088, 0]
click at [422, 166] on font "Образовательное видео, в котором учитель объясняет тему" at bounding box center [349, 161] width 307 height 14
click at [422, 216] on label "Больше практических заданий" at bounding box center [533, 212] width 751 height 39
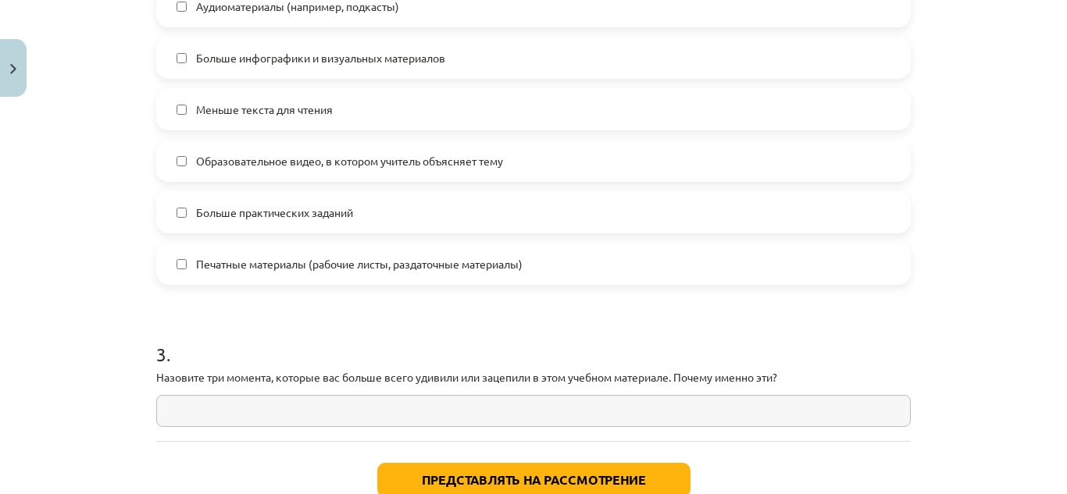
click at [280, 407] on input "text" at bounding box center [533, 411] width 754 height 32
paste input "**********"
type input "**********"
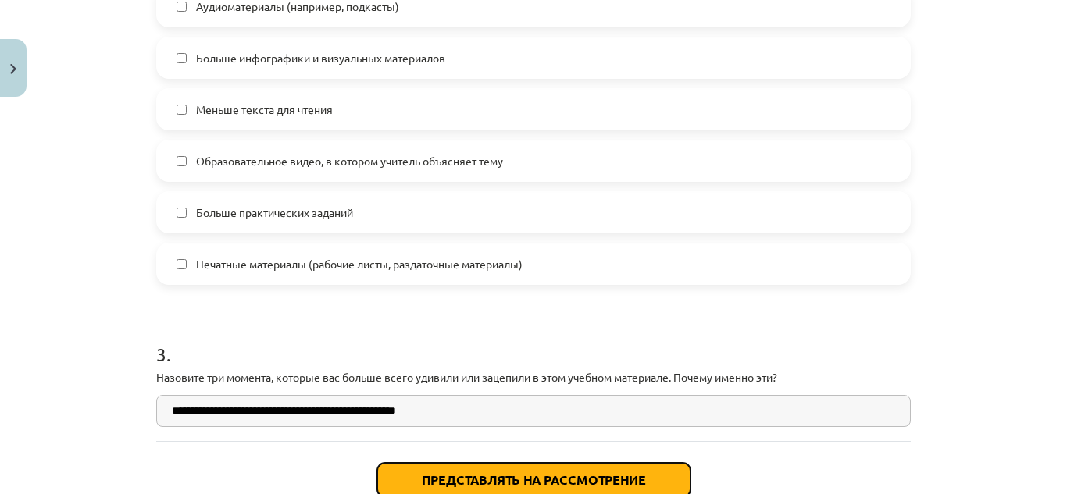
click at [449, 473] on font "Представлять на рассмотрение" at bounding box center [534, 480] width 224 height 16
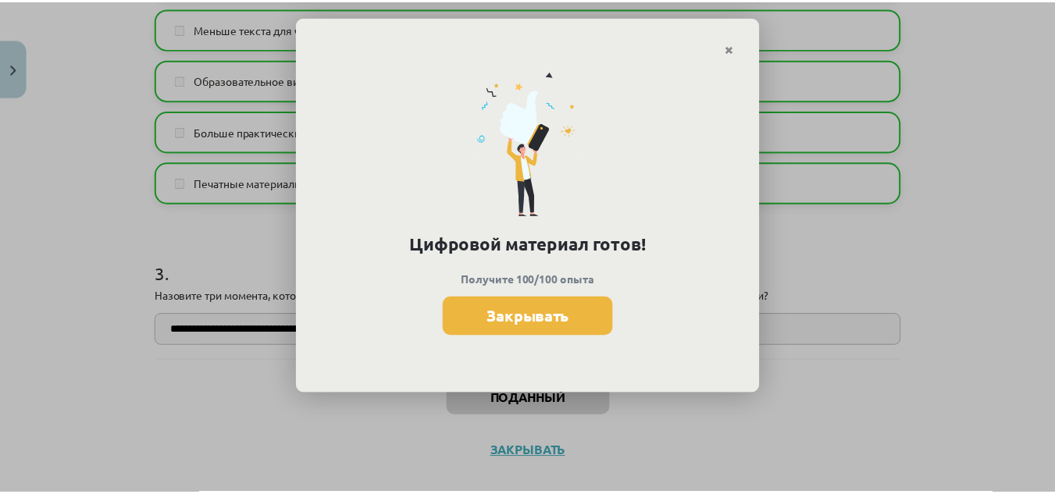
scroll to position [1168, 0]
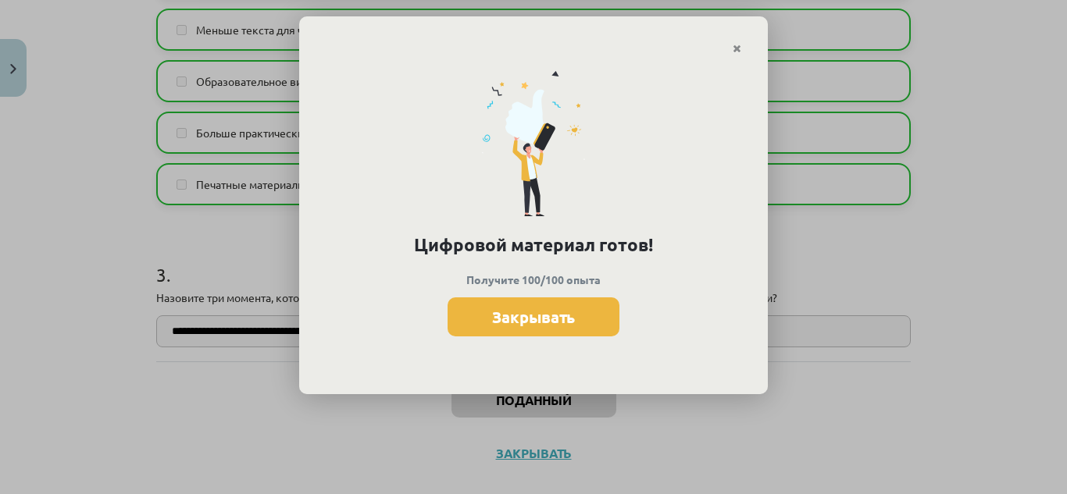
click at [738, 55] on div "Цифровой материал готов! Получите 100/100 опыта Закрывать" at bounding box center [533, 225] width 468 height 340
click at [738, 46] on icon "Закрывать" at bounding box center [736, 49] width 9 height 11
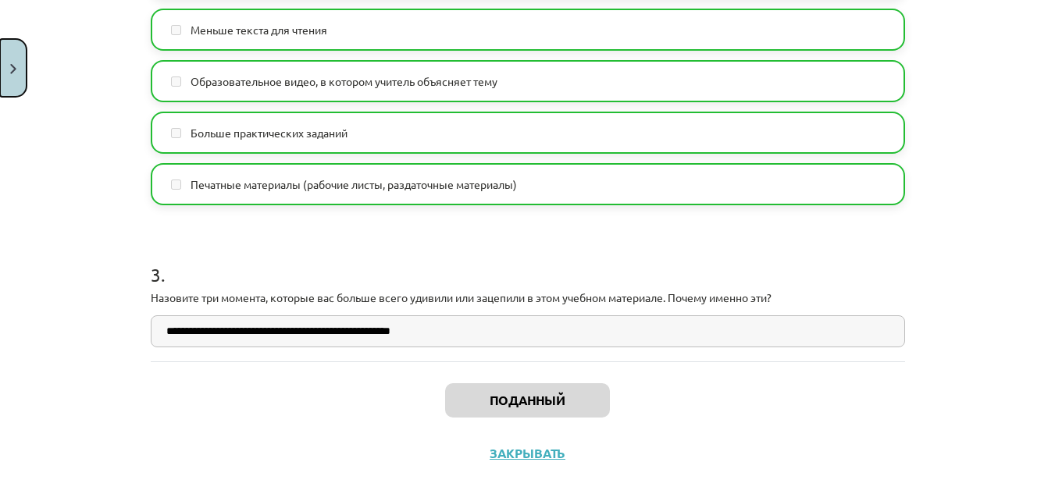
click at [21, 66] on button "Закрывать" at bounding box center [13, 68] width 27 height 58
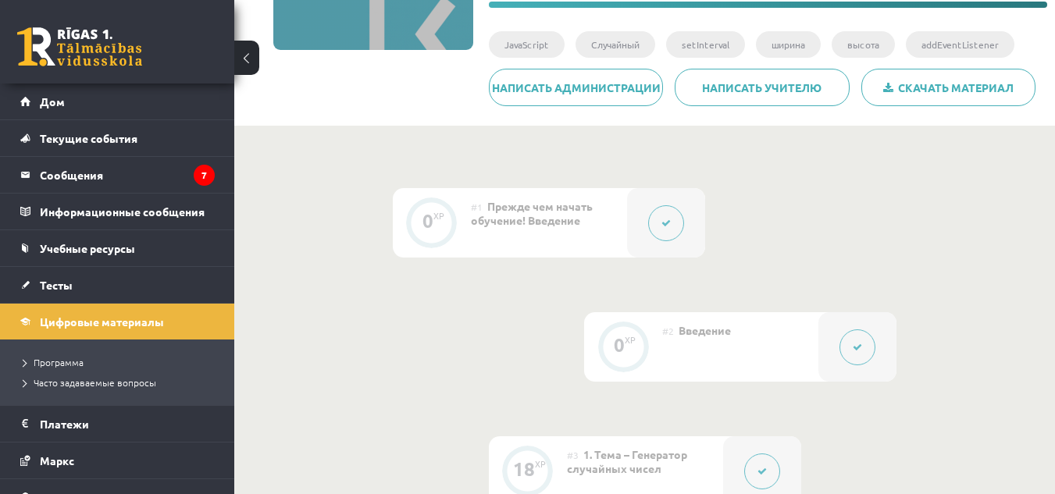
scroll to position [0, 0]
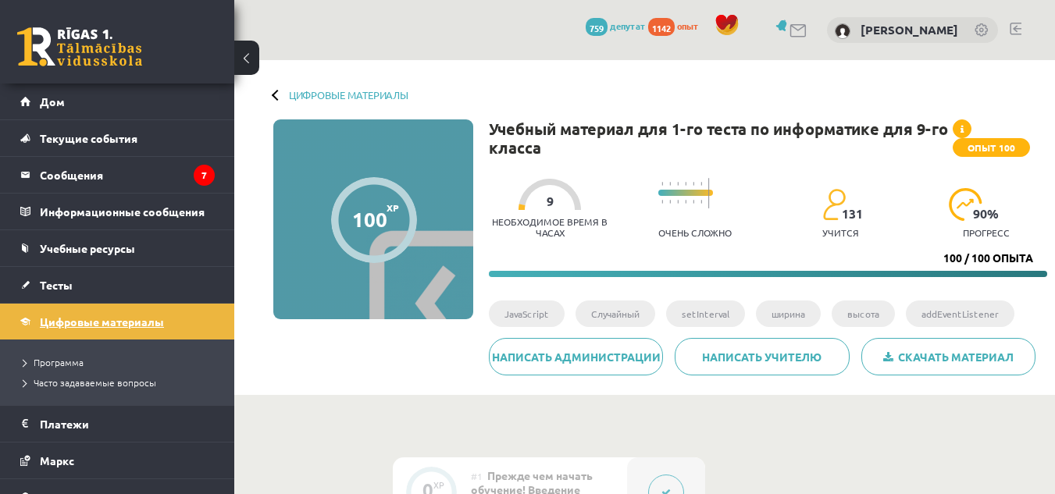
click at [131, 315] on link "Цифровые материалы" at bounding box center [117, 322] width 194 height 36
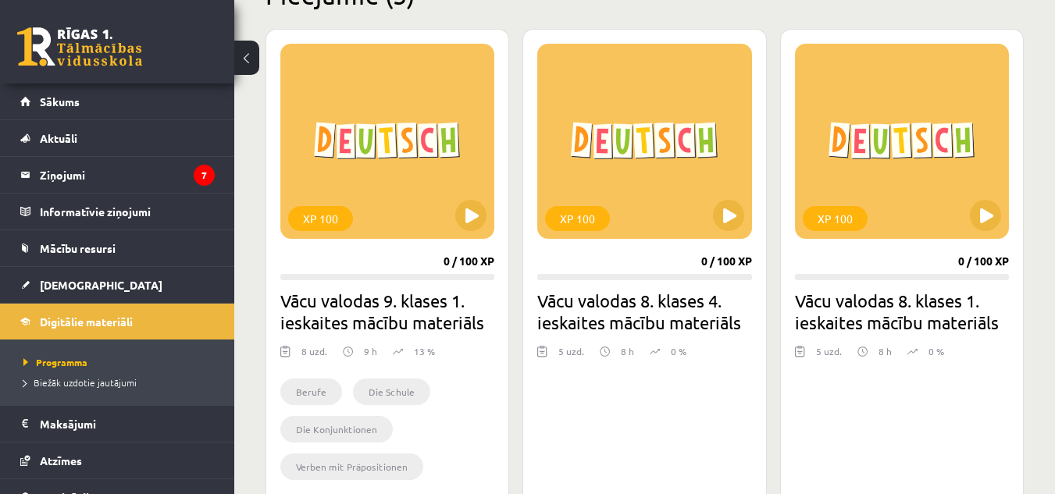
scroll to position [417, 0]
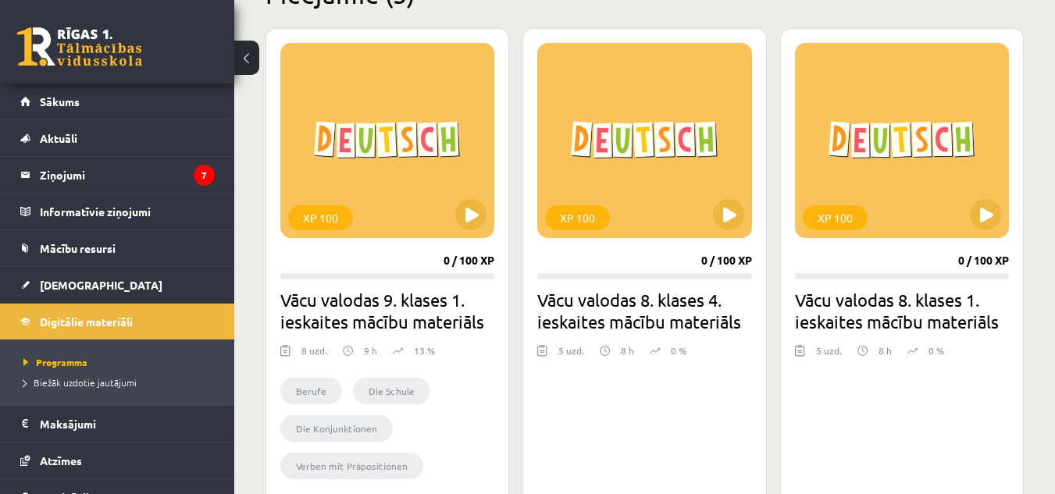
click at [475, 265] on div "0 / 100 XP" at bounding box center [468, 261] width 51 height 14
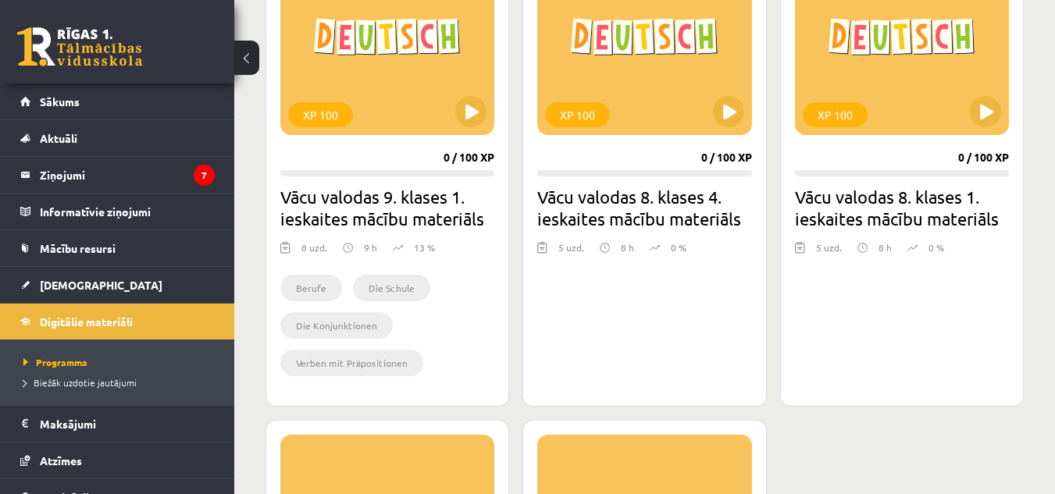
scroll to position [510, 0]
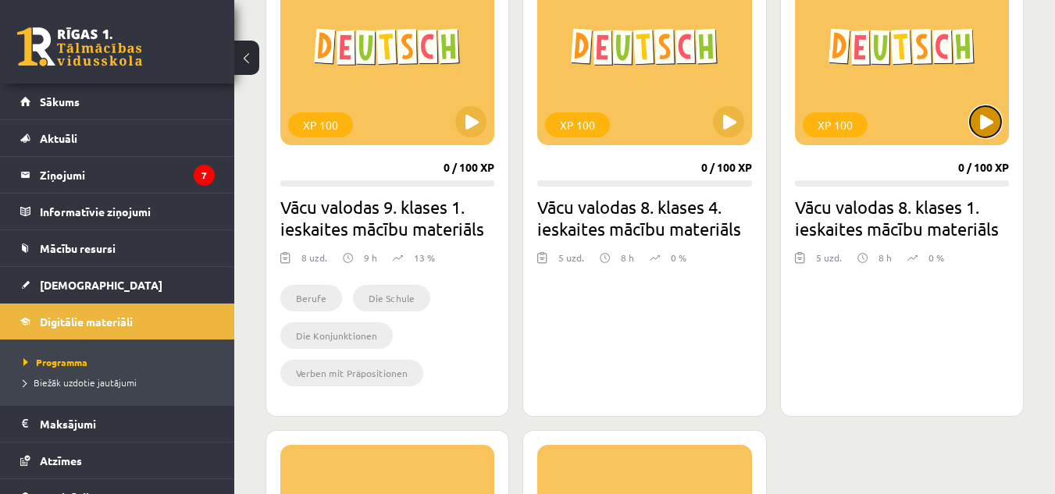
click at [988, 123] on button at bounding box center [985, 121] width 31 height 31
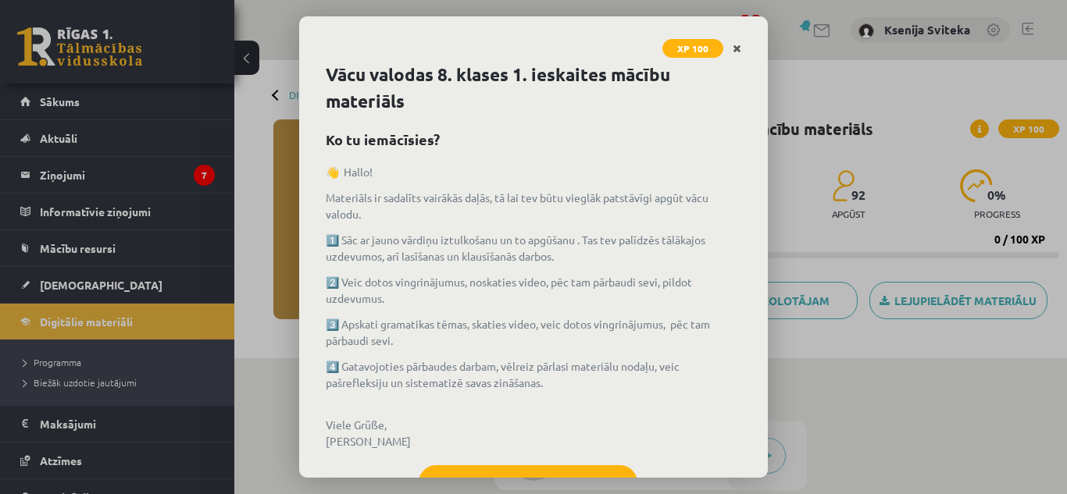
click at [732, 44] on link "Close" at bounding box center [736, 49] width 27 height 30
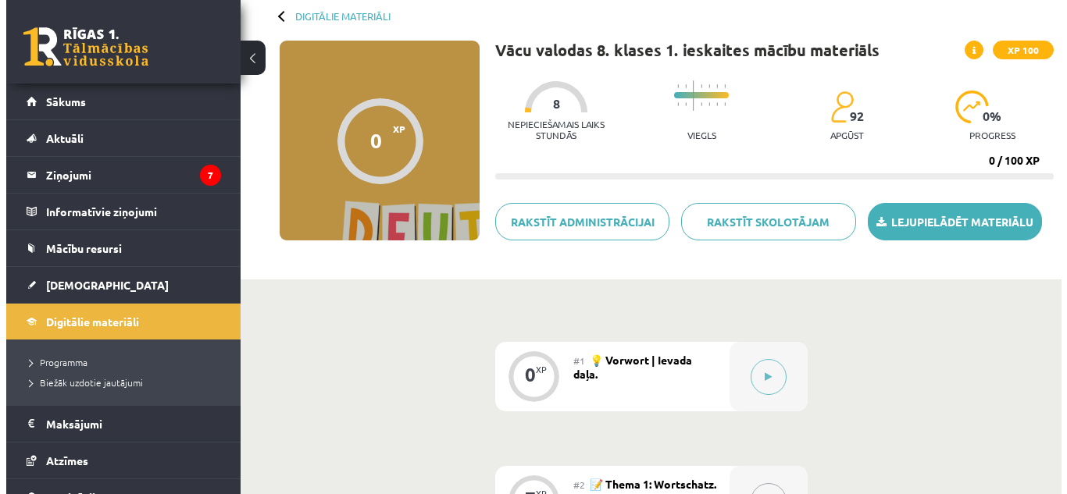
scroll to position [260, 0]
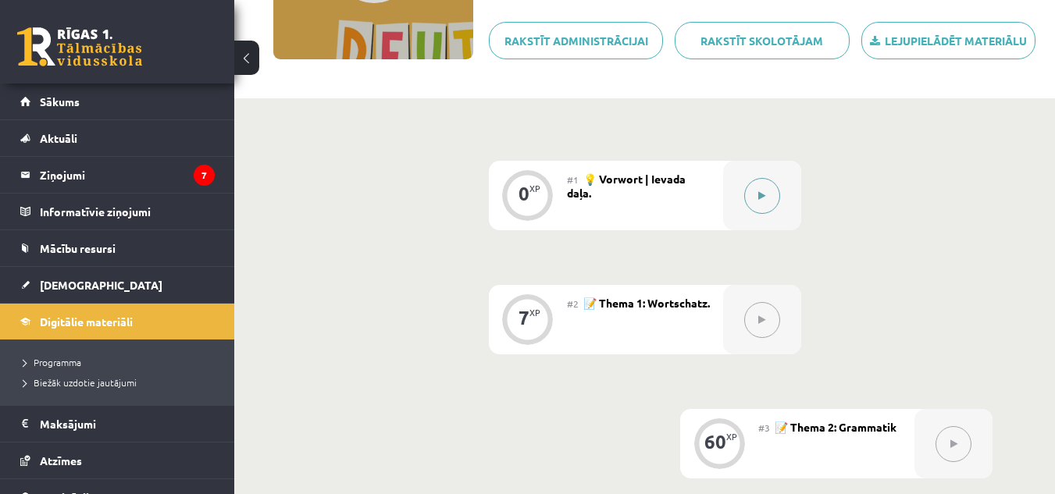
click at [763, 198] on icon at bounding box center [761, 195] width 7 height 9
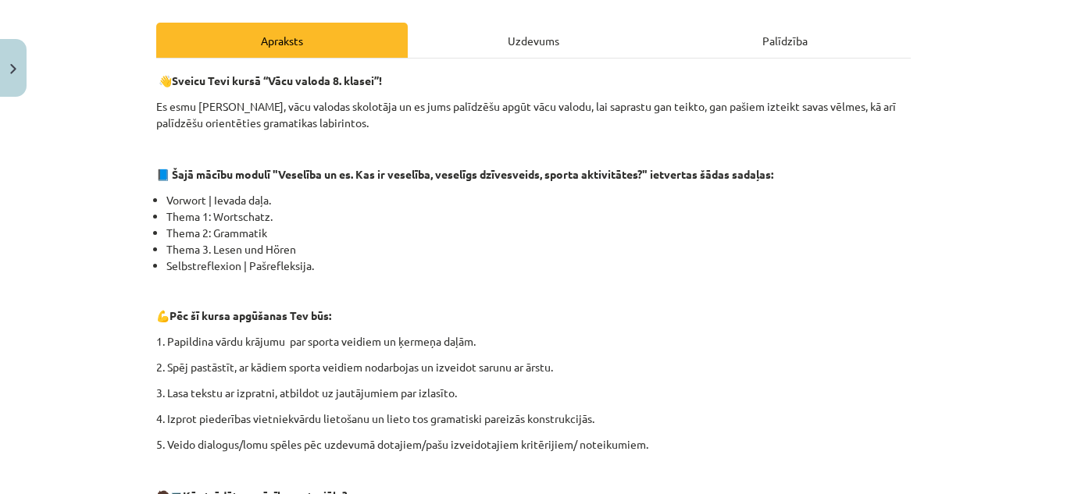
scroll to position [209, 0]
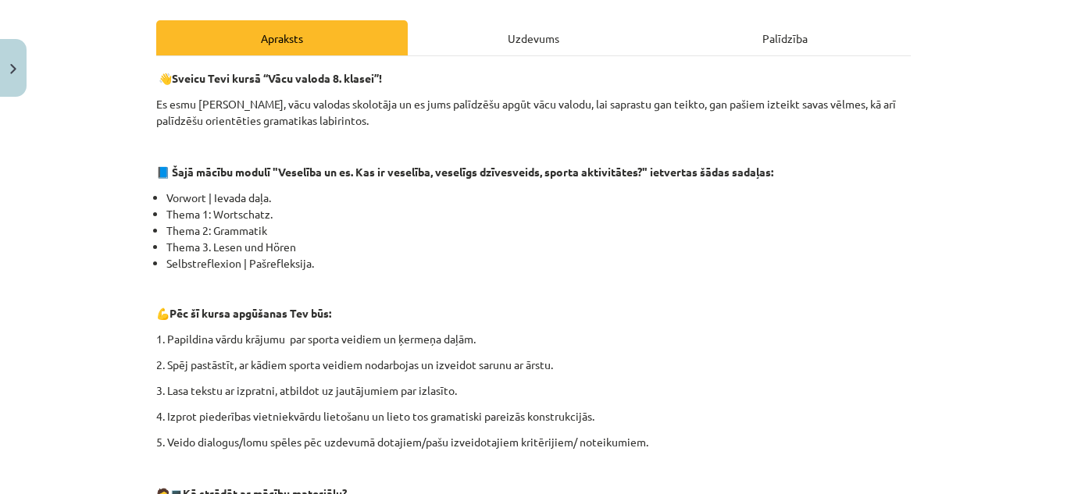
click at [534, 41] on div "Uzdevums" at bounding box center [533, 37] width 251 height 35
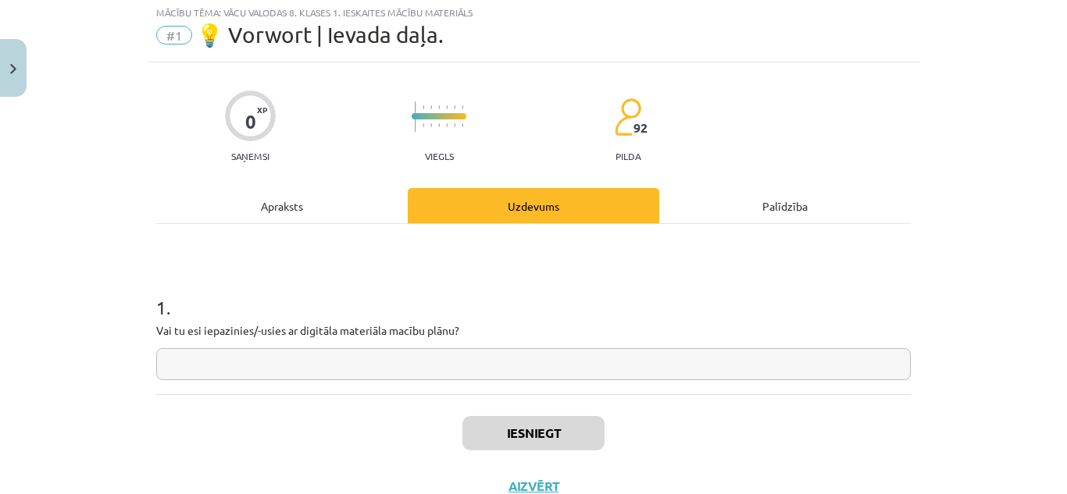
scroll to position [39, 0]
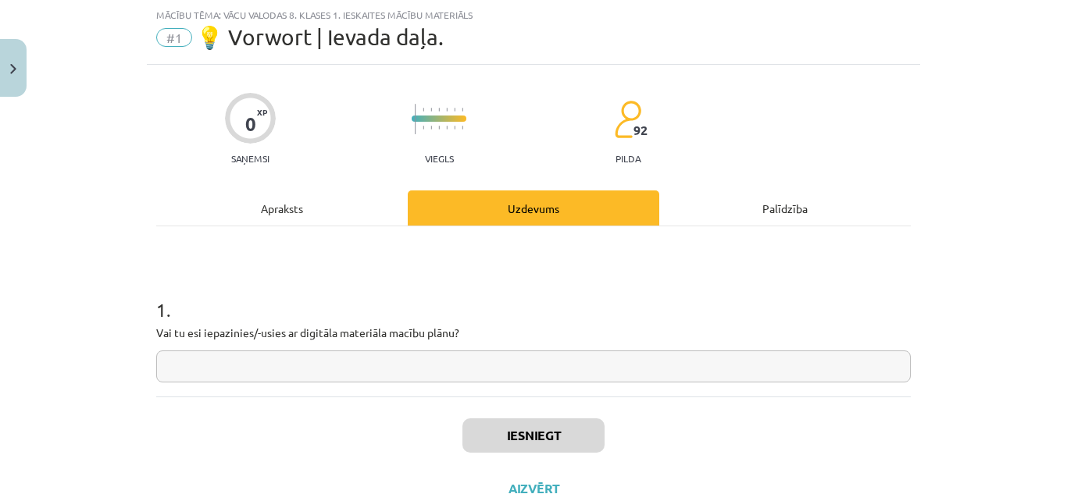
click at [289, 366] on input "text" at bounding box center [533, 367] width 754 height 32
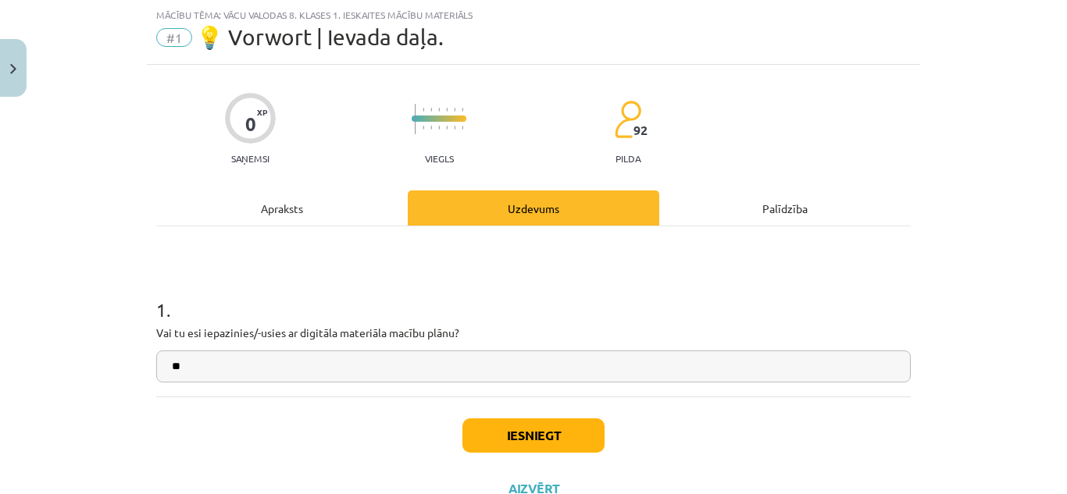
type input "**"
click at [493, 426] on button "Iesniegt" at bounding box center [533, 436] width 142 height 34
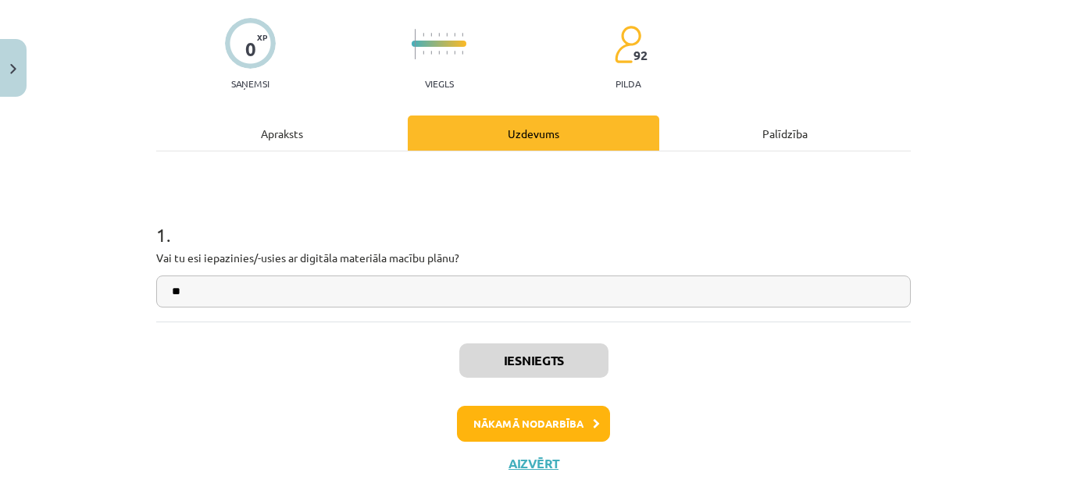
scroll to position [115, 0]
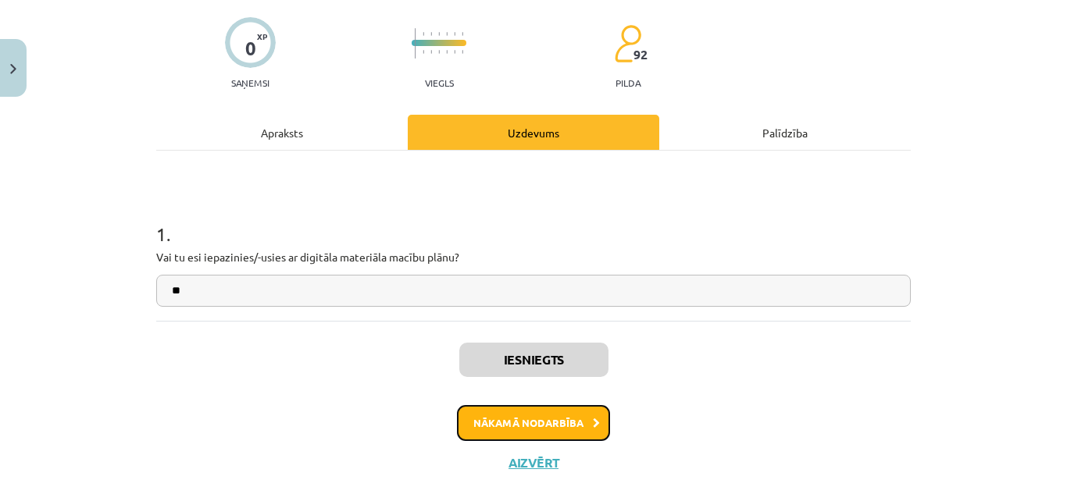
click at [512, 426] on button "Nākamā nodarbība" at bounding box center [533, 423] width 153 height 36
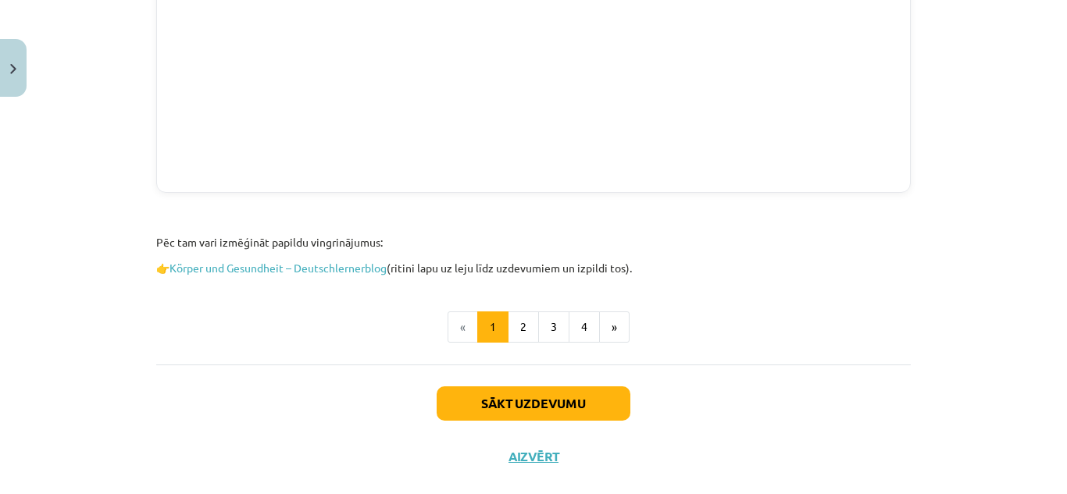
scroll to position [1566, 0]
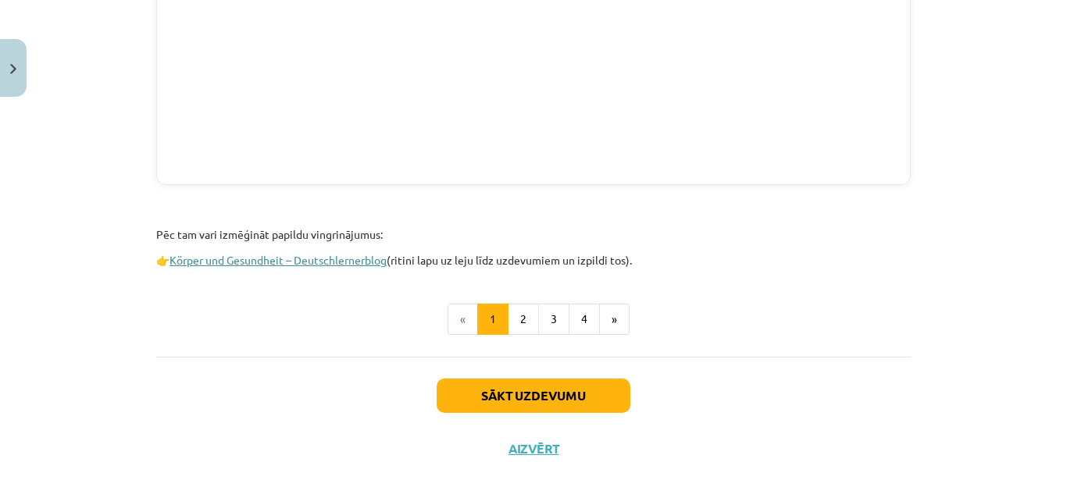
click at [367, 256] on link "Körper und Gesundheit – Deutschlernerblog" at bounding box center [277, 260] width 217 height 14
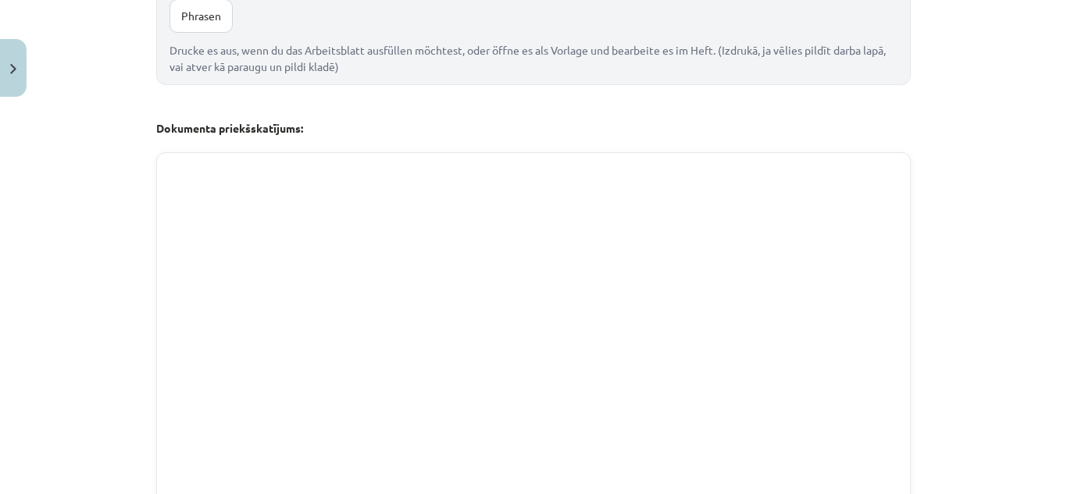
scroll to position [1198, 0]
click at [481, 122] on p "Предварительный просмотр документа:" at bounding box center [533, 129] width 754 height 16
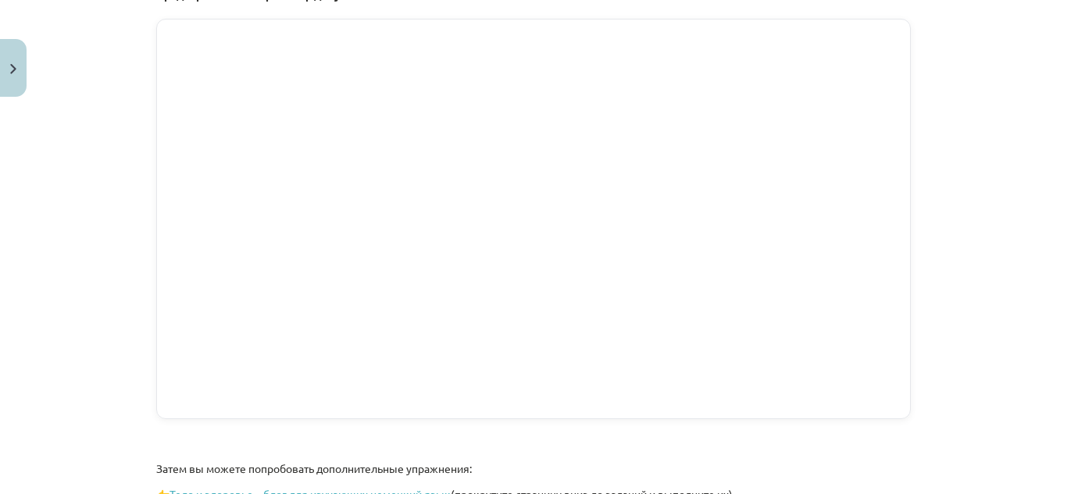
scroll to position [1587, 0]
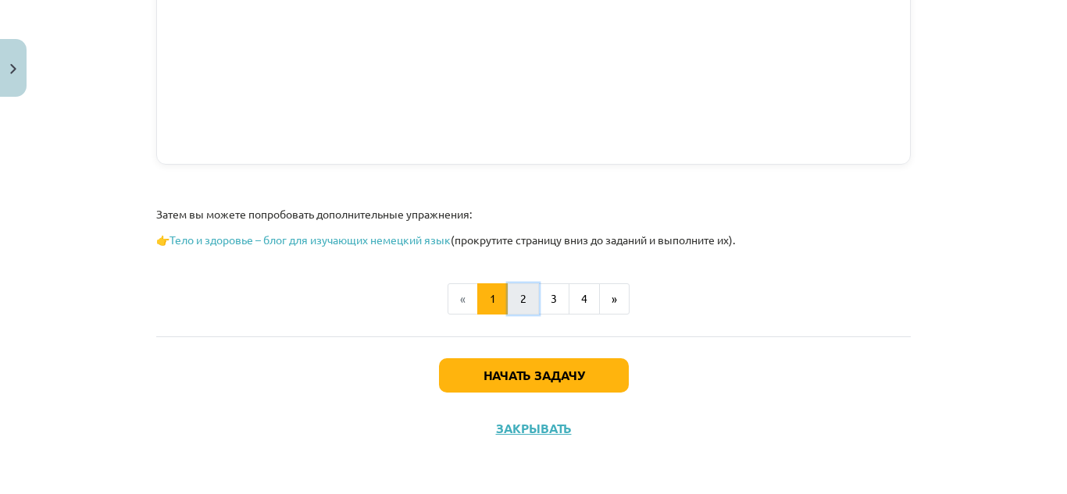
click at [520, 298] on font "2" at bounding box center [523, 298] width 6 height 14
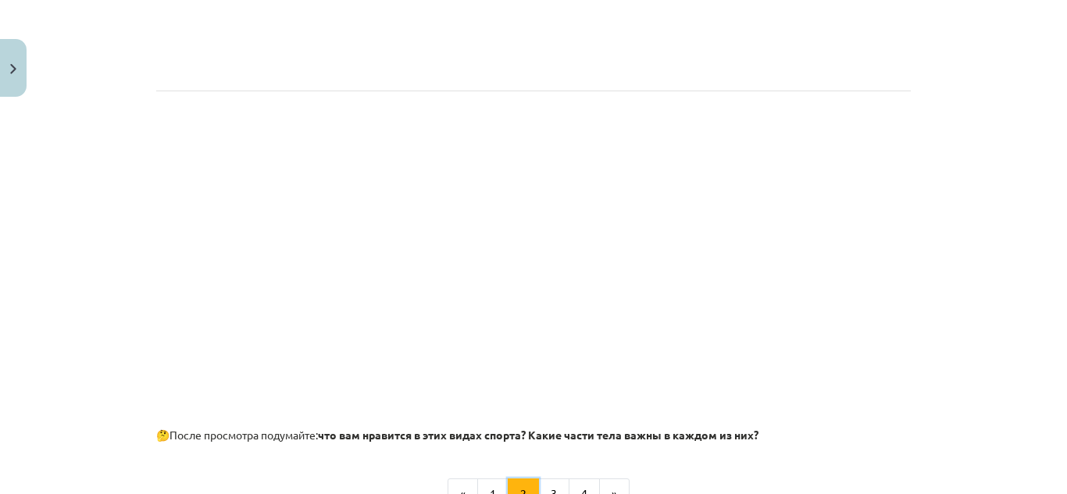
scroll to position [1110, 0]
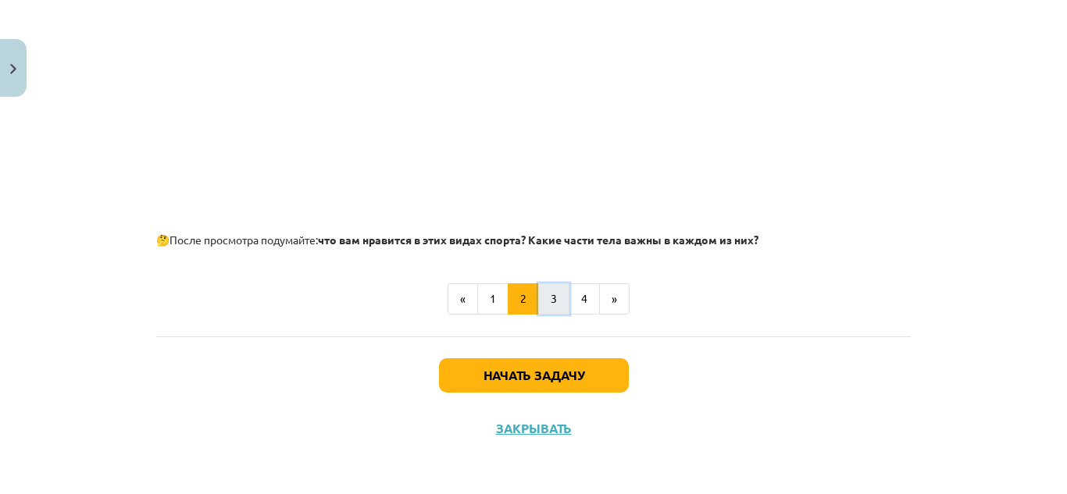
click at [546, 290] on button "3" at bounding box center [553, 298] width 31 height 31
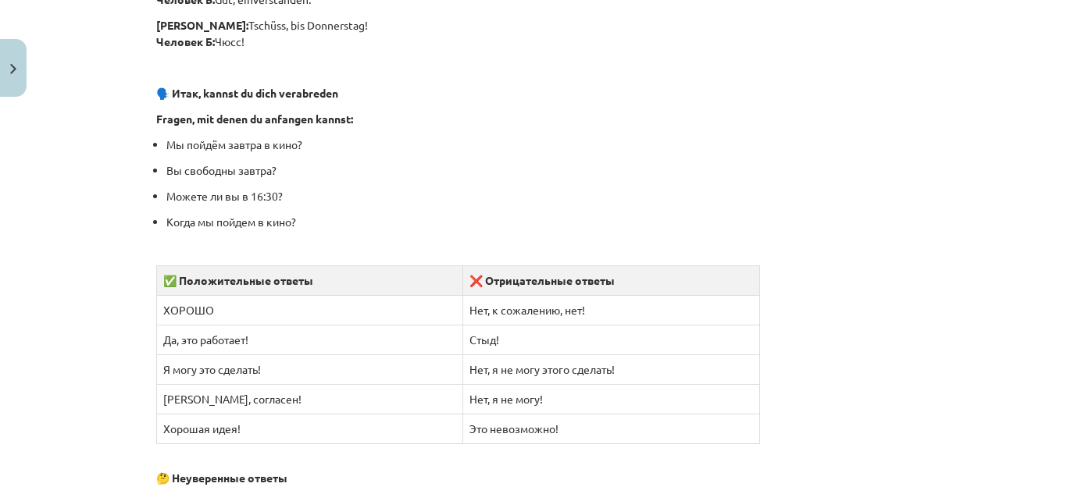
scroll to position [1599, 0]
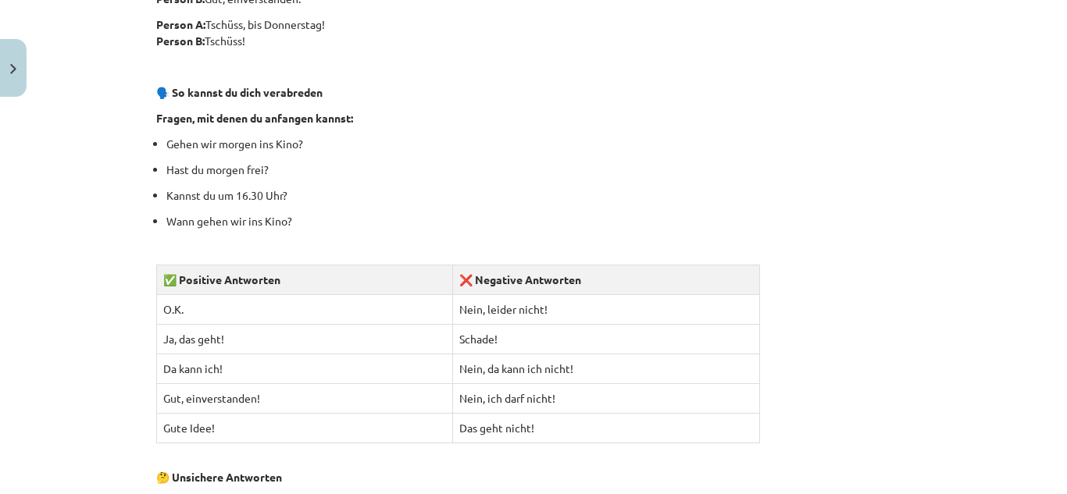
click at [460, 116] on p "Fragen, mit denen du anfangen kannst:" at bounding box center [533, 118] width 754 height 16
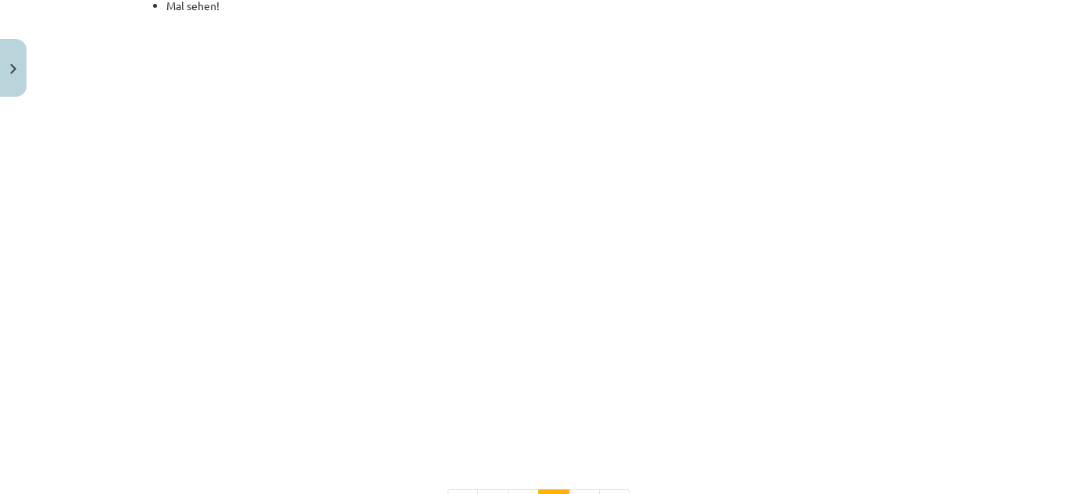
scroll to position [2355, 0]
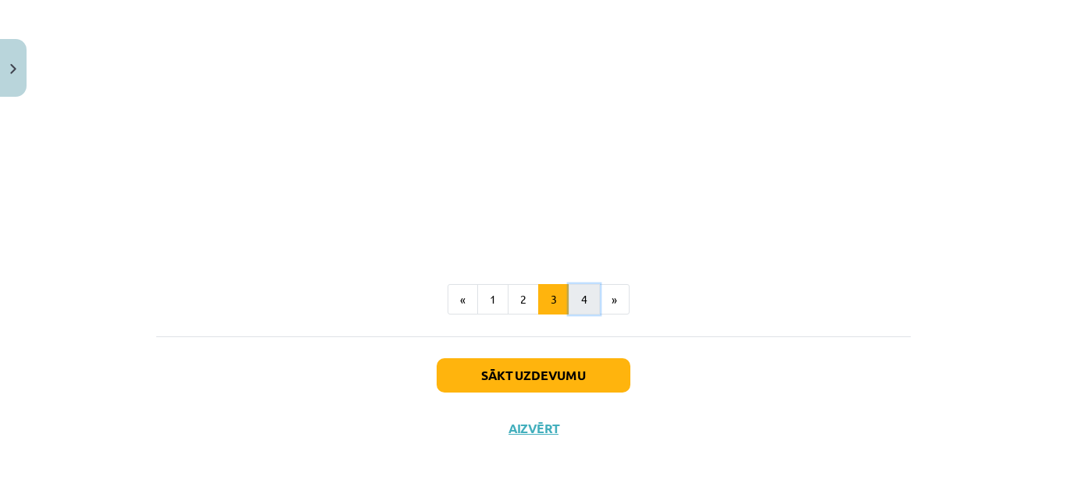
click at [584, 297] on button "4" at bounding box center [583, 299] width 31 height 31
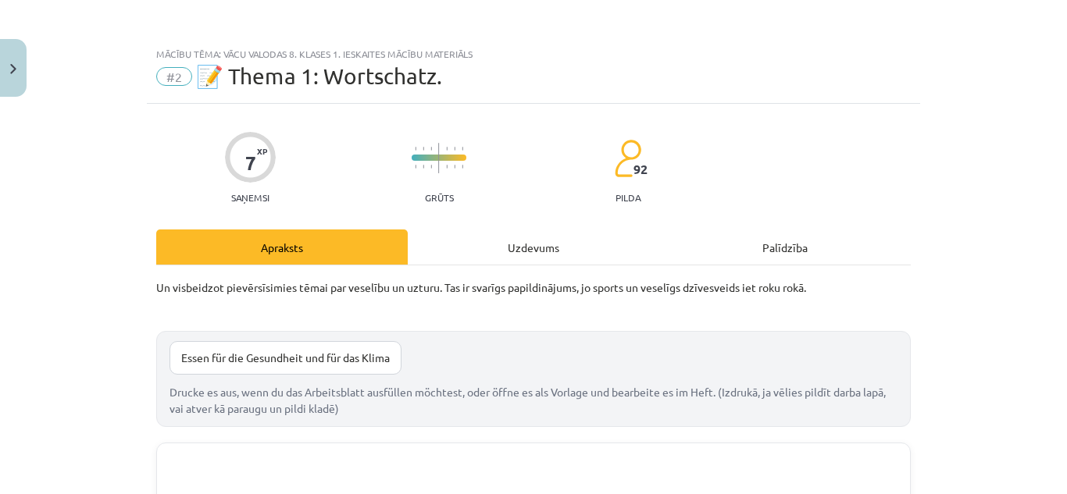
scroll to position [722, 0]
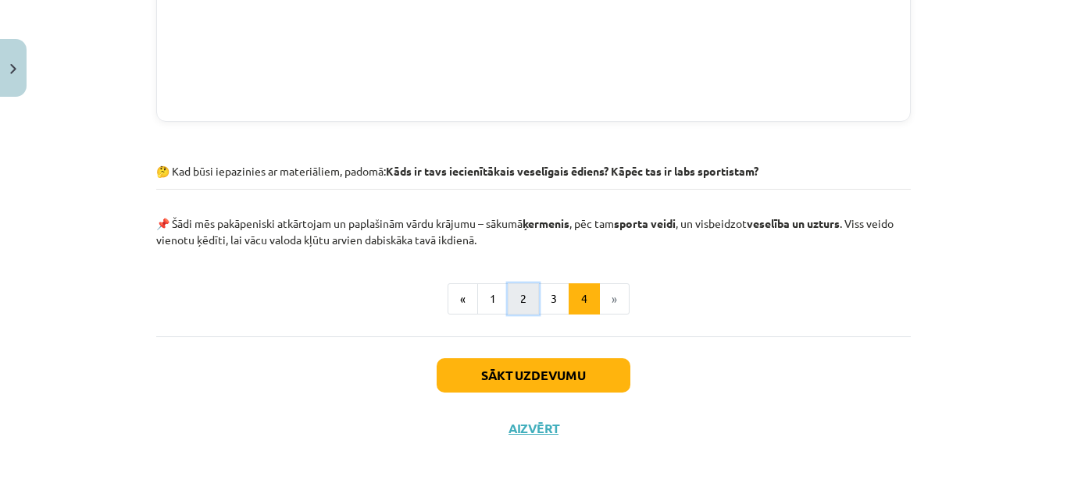
click at [515, 305] on button "2" at bounding box center [523, 298] width 31 height 31
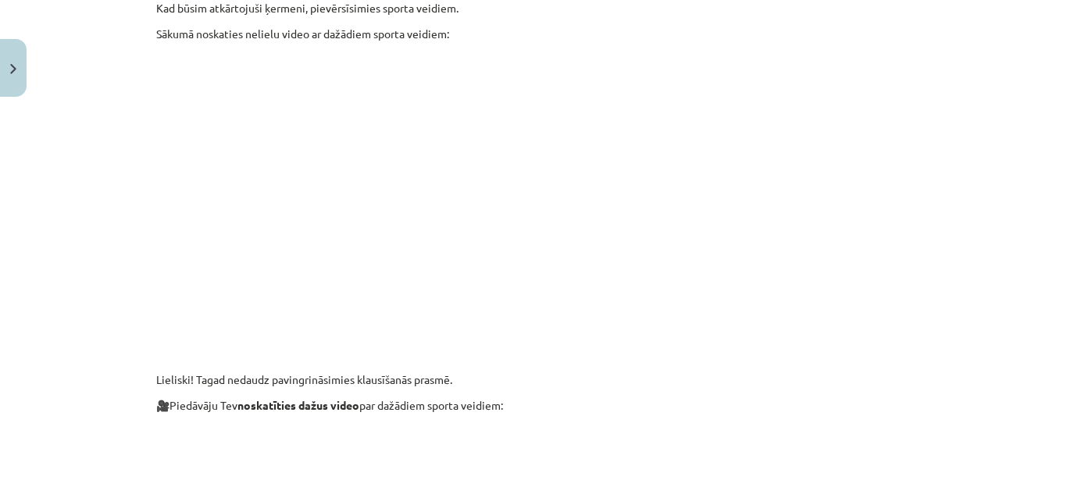
scroll to position [1110, 0]
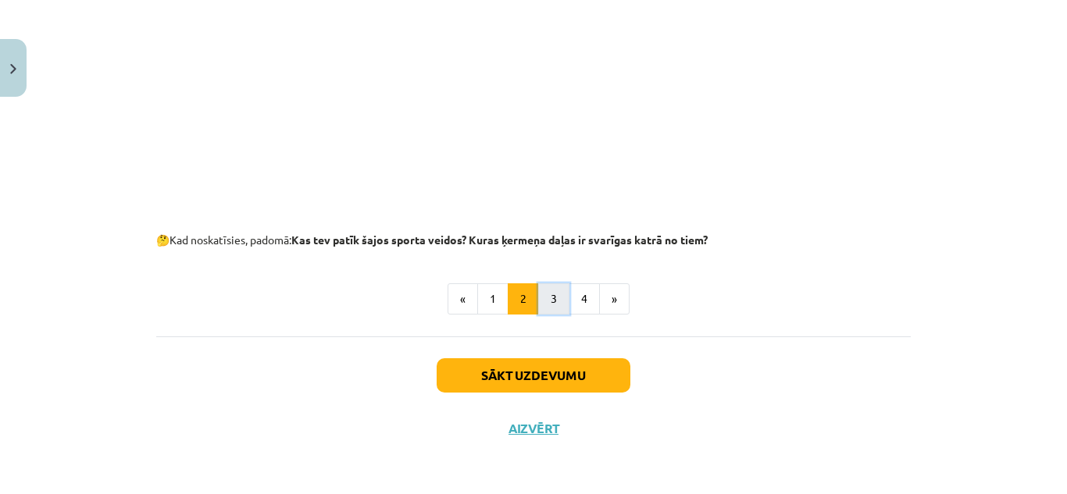
click at [547, 310] on button "3" at bounding box center [553, 298] width 31 height 31
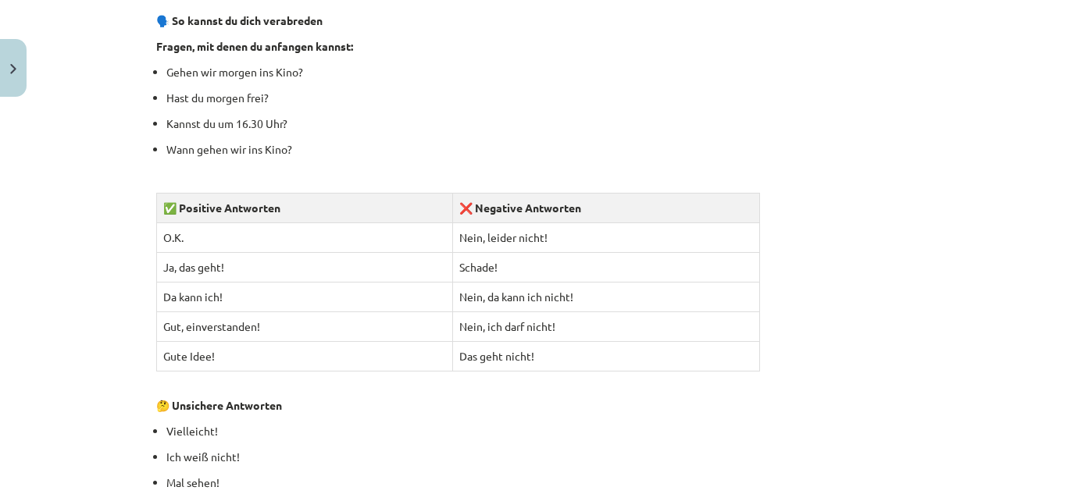
scroll to position [1669, 0]
click at [455, 98] on p "Hast du morgen frei?" at bounding box center [538, 99] width 744 height 16
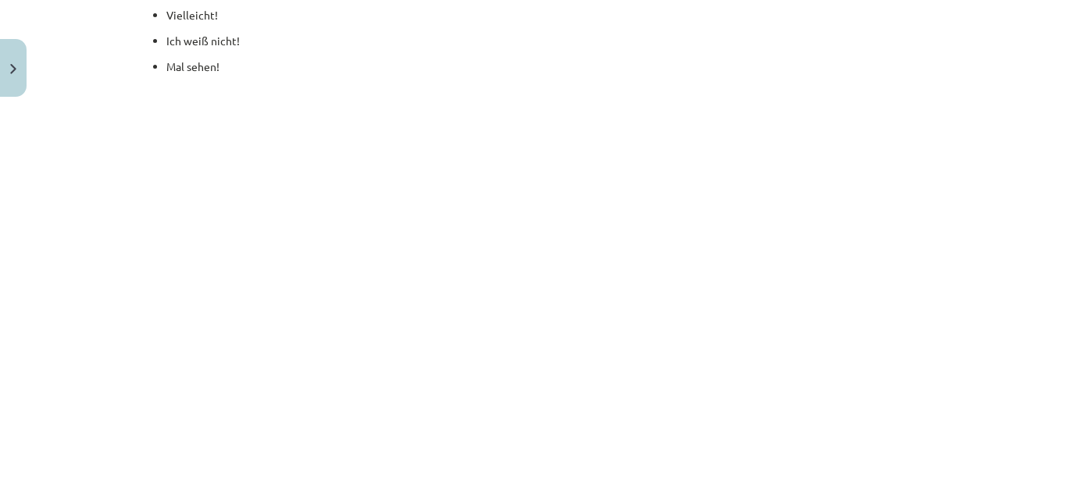
scroll to position [2355, 0]
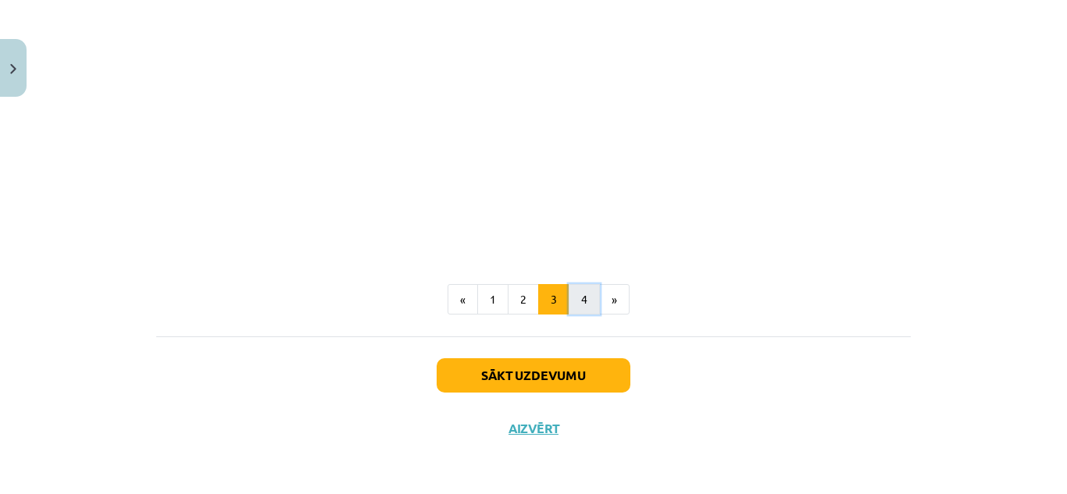
click at [570, 301] on button "4" at bounding box center [583, 299] width 31 height 31
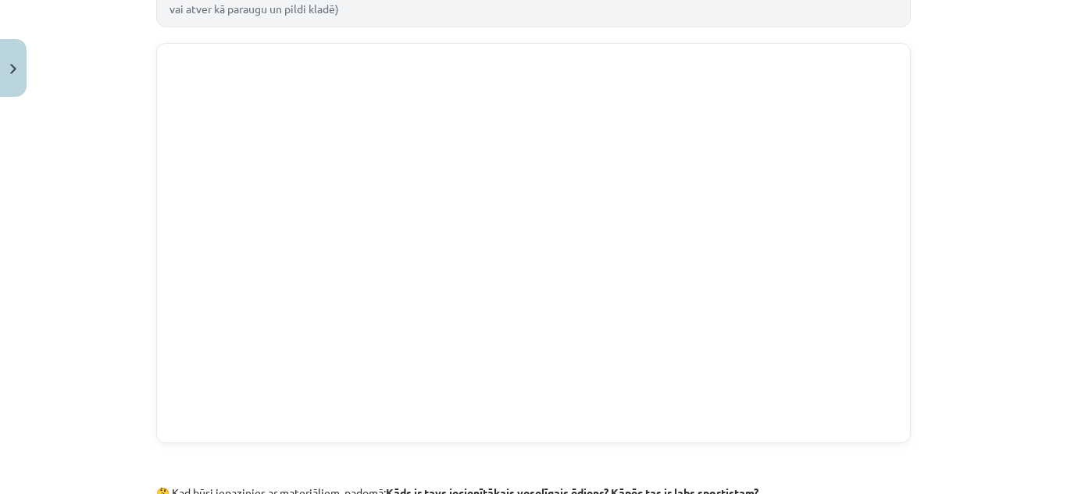
scroll to position [722, 0]
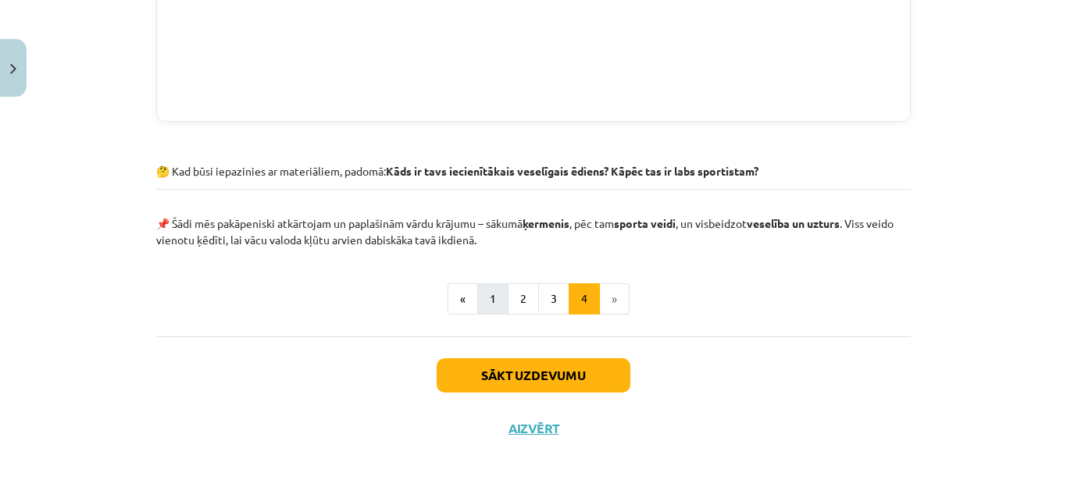
click at [485, 312] on button "1" at bounding box center [492, 298] width 31 height 31
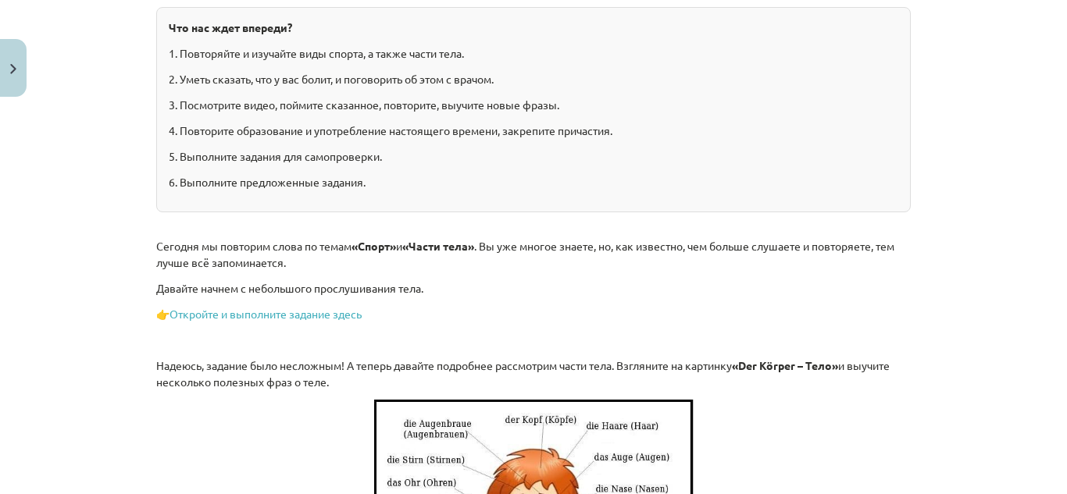
scroll to position [353, 0]
click at [322, 312] on font "Откройте и выполните задание здесь" at bounding box center [265, 313] width 192 height 14
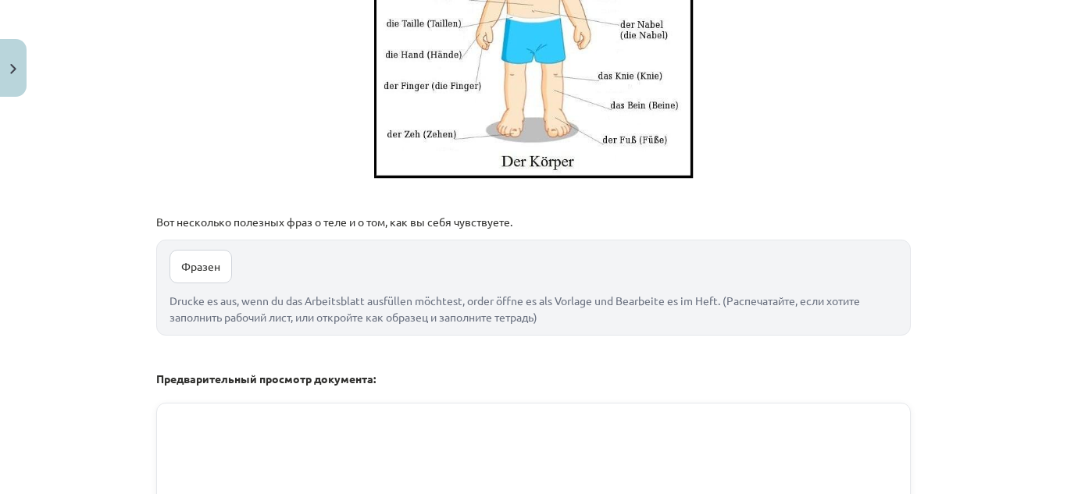
scroll to position [949, 0]
click at [224, 274] on link "Фразен" at bounding box center [200, 266] width 62 height 34
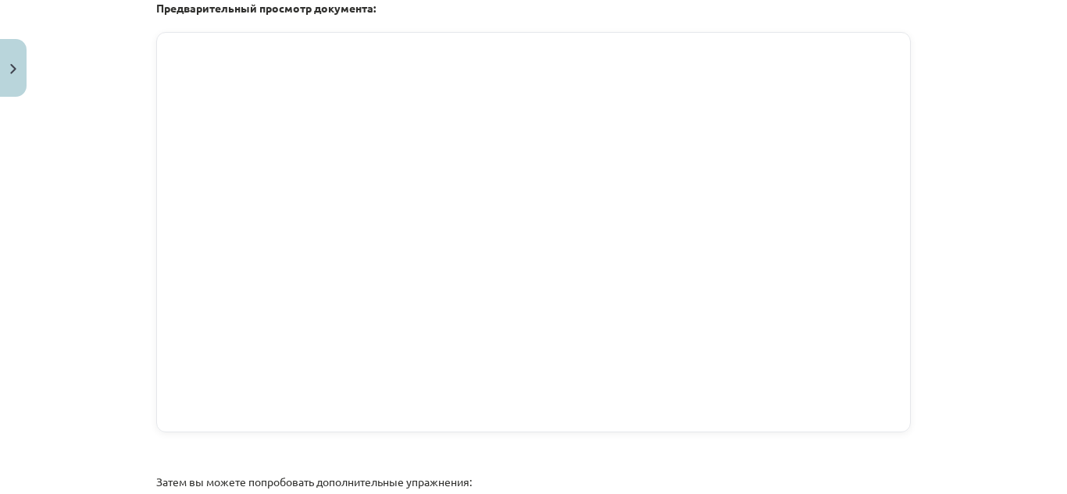
scroll to position [1320, 0]
click at [104, 312] on div "Тема исследования: Немецкий язык, 8 класс, учебный материал для подготовки к те…" at bounding box center [533, 247] width 1067 height 494
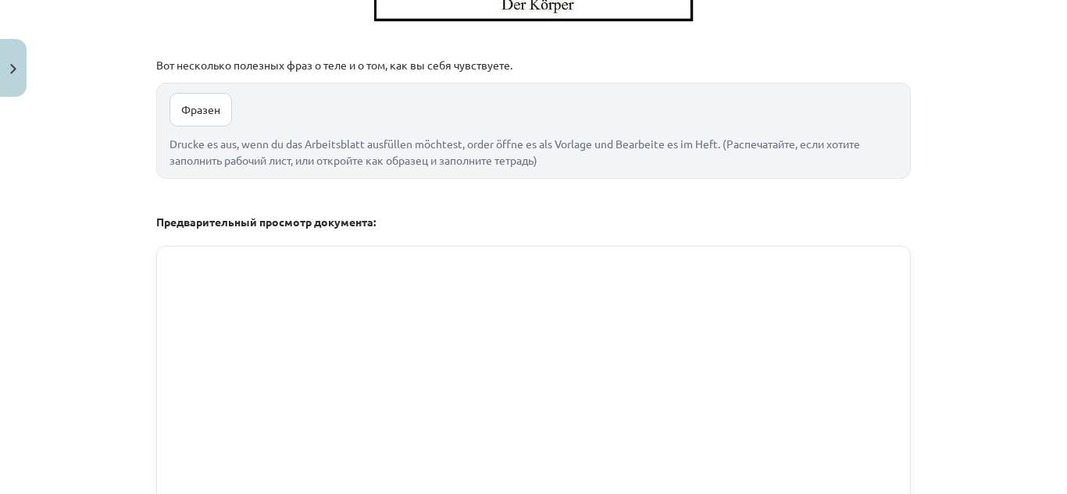
scroll to position [1104, 0]
